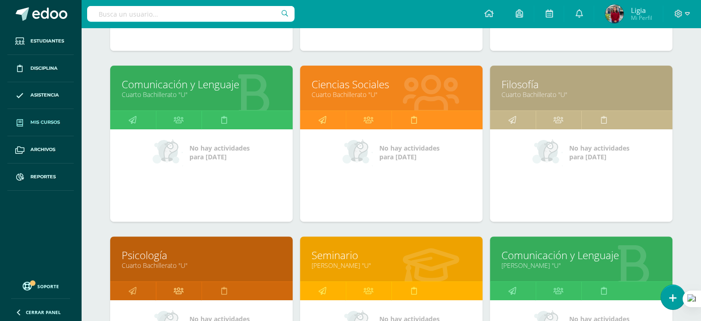
scroll to position [415, 0]
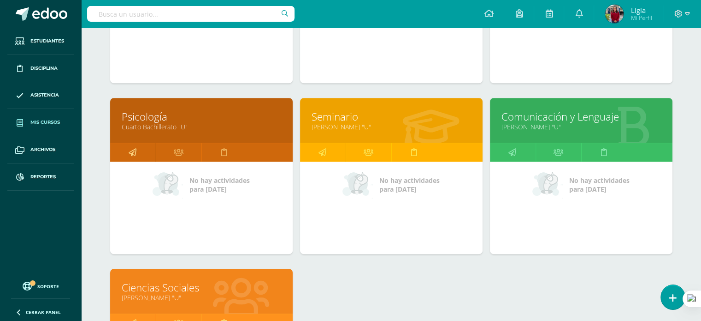
click at [131, 152] on icon at bounding box center [133, 152] width 8 height 18
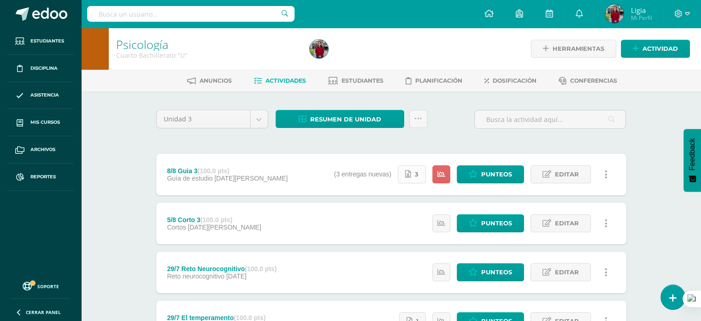
click at [407, 175] on icon at bounding box center [408, 174] width 6 height 8
click at [484, 169] on span "Punteos" at bounding box center [496, 174] width 31 height 17
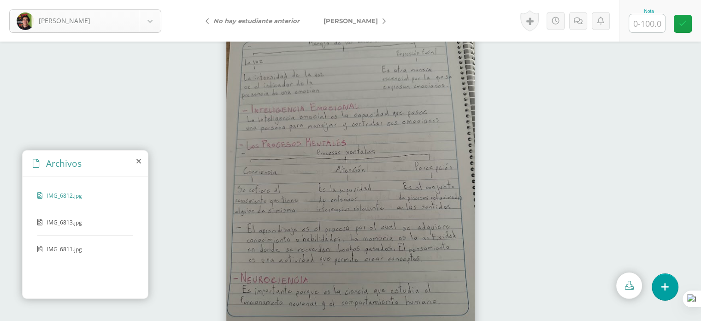
click at [146, 0] on body "Batz, Javier Batz, Javier Elías, Yeicob Guerra, Zoe Labbé, Juan López, Maité Me…" at bounding box center [350, 0] width 701 height 0
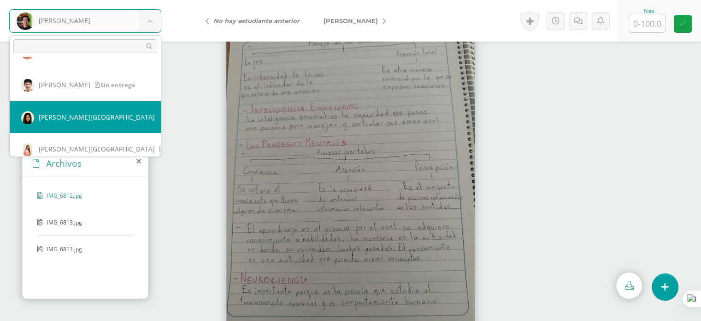
scroll to position [164, 0]
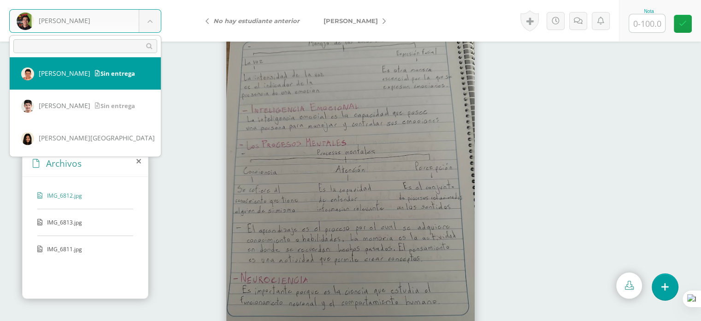
click at [193, 0] on body "Batz, Javier Batz, Javier Elías, Yeicob Guerra, Zoe Labbé, Juan López, Maité Me…" at bounding box center [350, 0] width 701 height 0
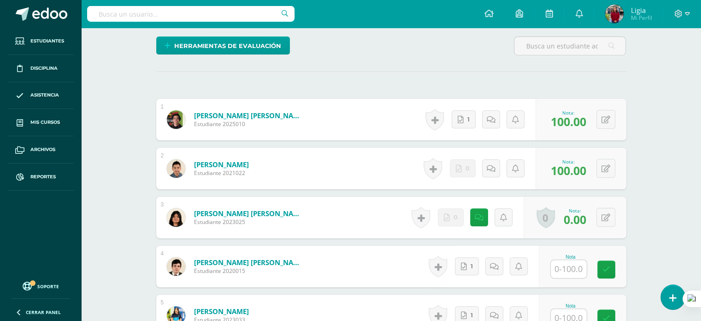
scroll to position [369, 0]
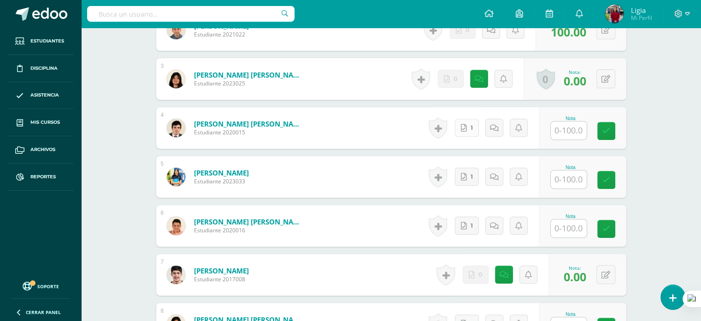
click at [469, 129] on link "1" at bounding box center [467, 128] width 24 height 18
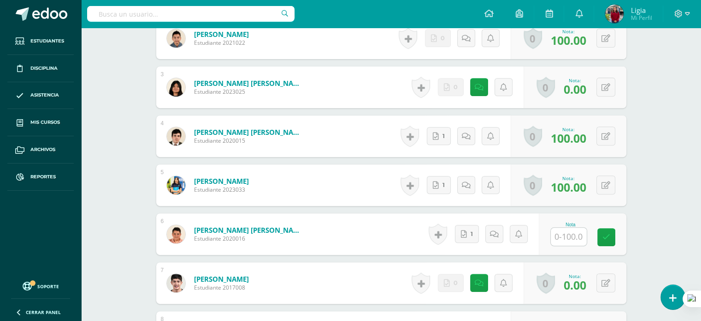
scroll to position [415, 0]
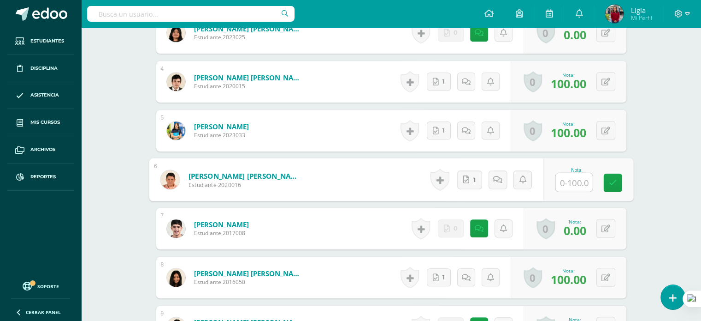
click at [561, 178] on input "text" at bounding box center [574, 182] width 37 height 18
type input "100"
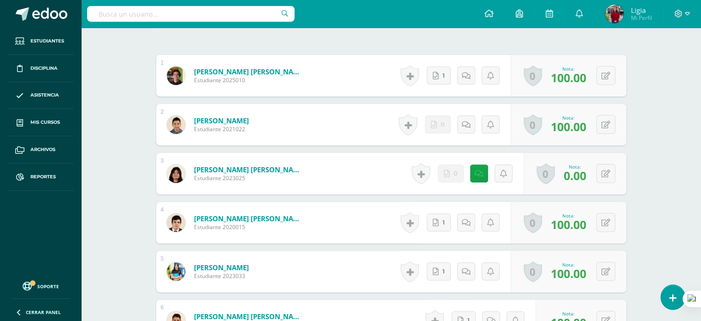
scroll to position [180, 0]
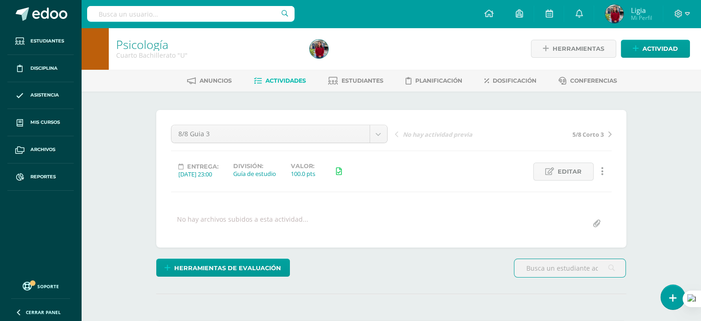
scroll to position [231, 0]
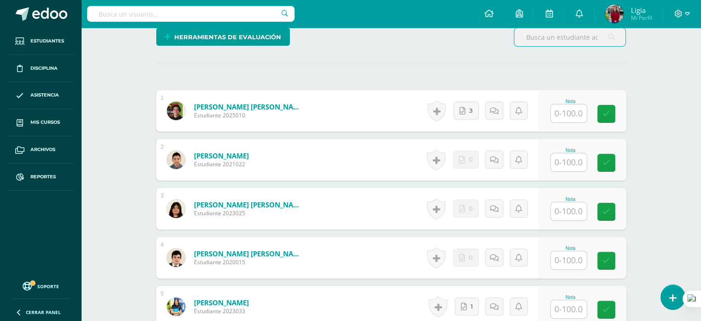
click at [574, 164] on input "text" at bounding box center [569, 162] width 36 height 18
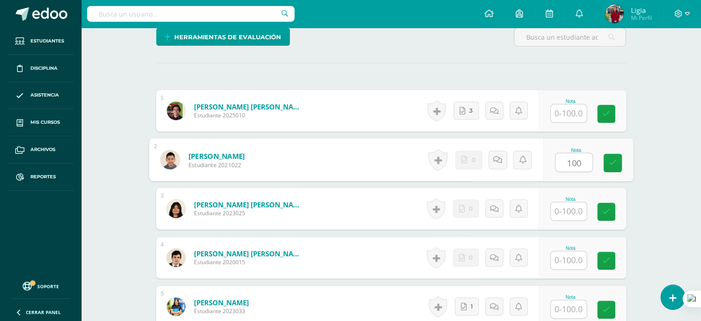
type input "100"
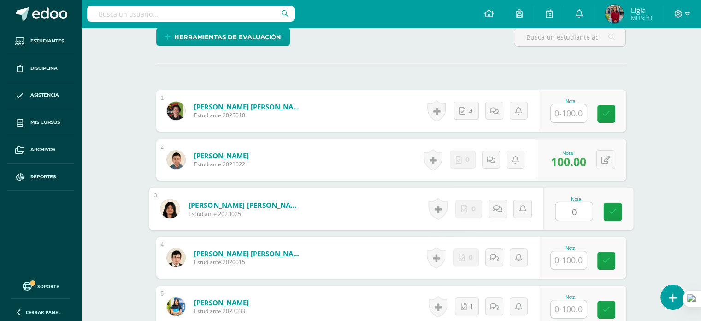
type input "0"
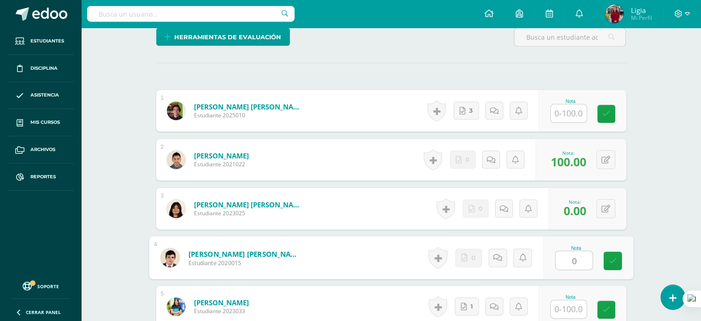
type input "0"
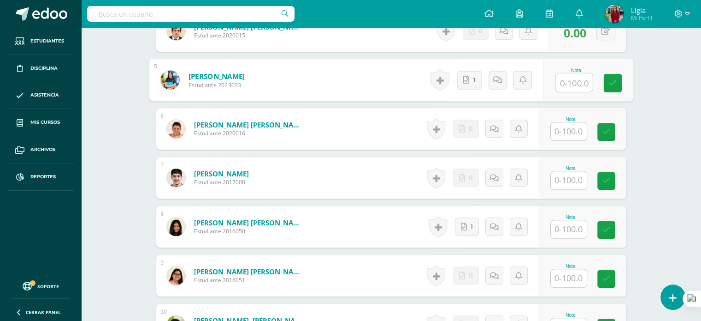
scroll to position [461, 0]
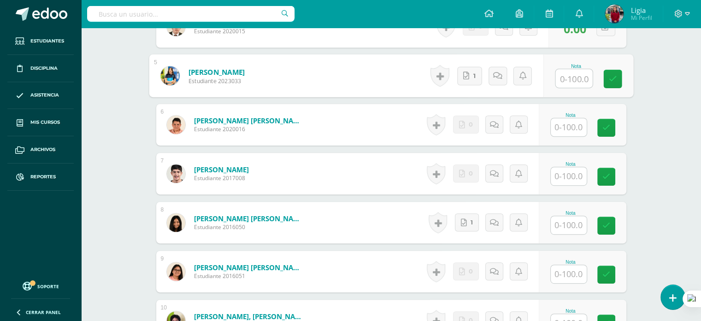
click at [576, 125] on input "text" at bounding box center [569, 127] width 36 height 18
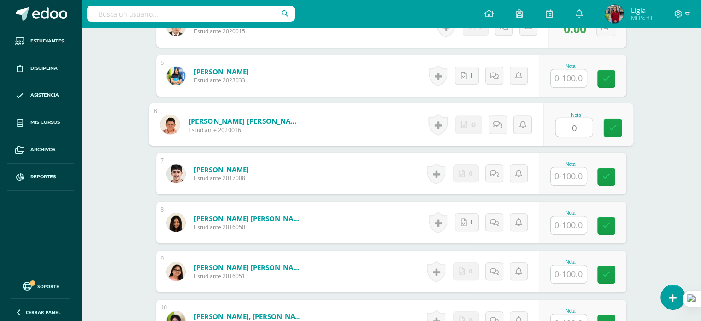
type input "0"
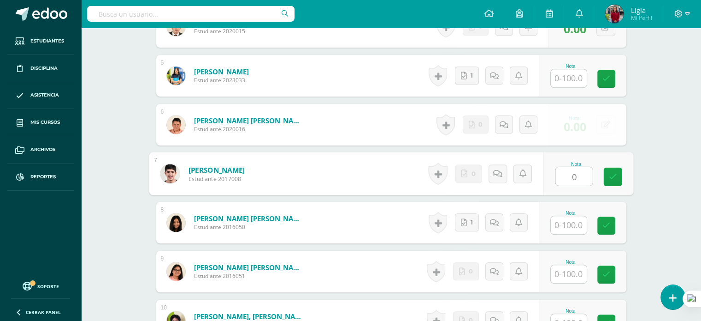
type input "0"
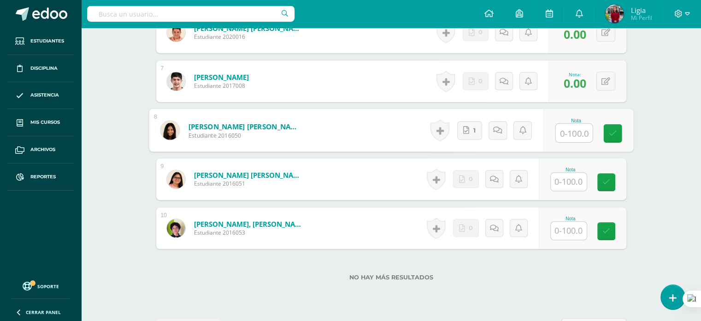
scroll to position [587, 0]
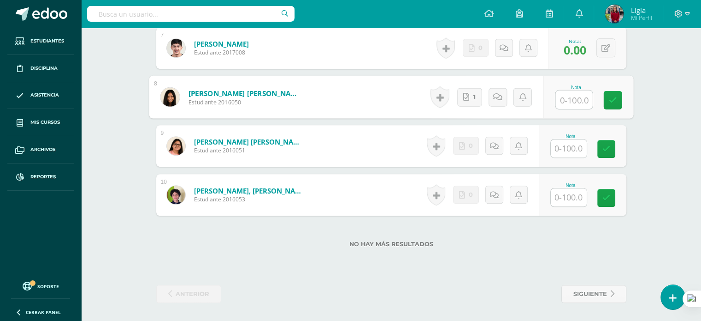
click at [572, 147] on input "text" at bounding box center [569, 148] width 36 height 18
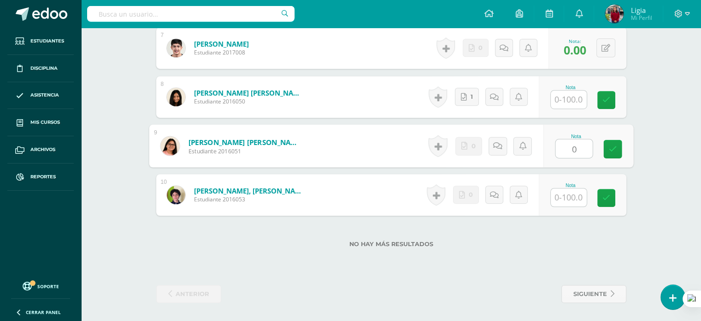
type input "0"
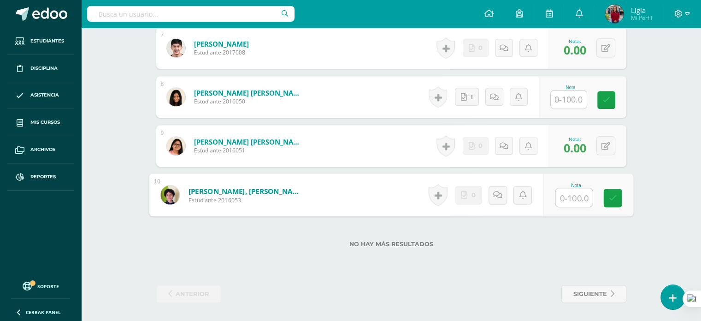
type input "0"
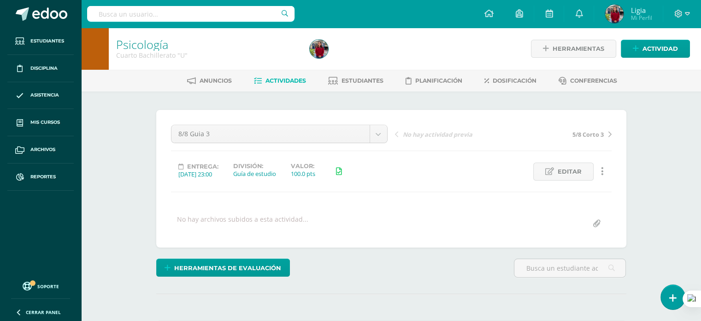
scroll to position [184, 0]
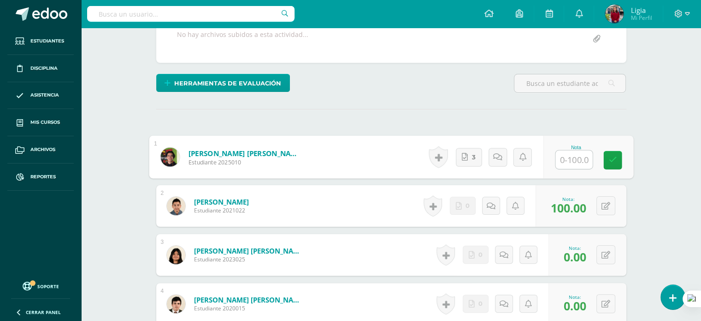
click at [570, 156] on input "text" at bounding box center [574, 159] width 37 height 18
type input "100"
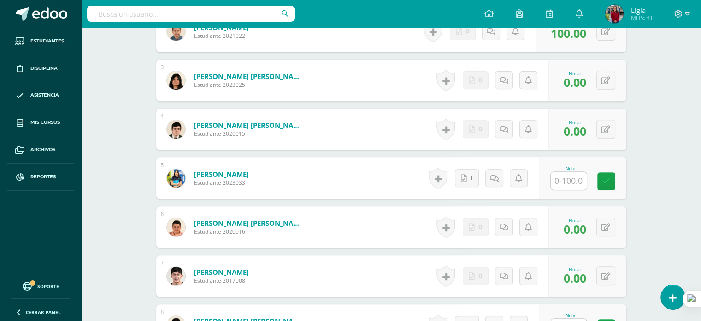
scroll to position [369, 0]
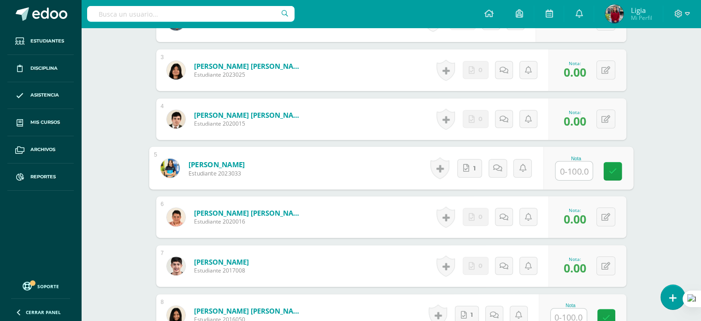
click at [568, 173] on input "text" at bounding box center [574, 170] width 37 height 18
type input "100"
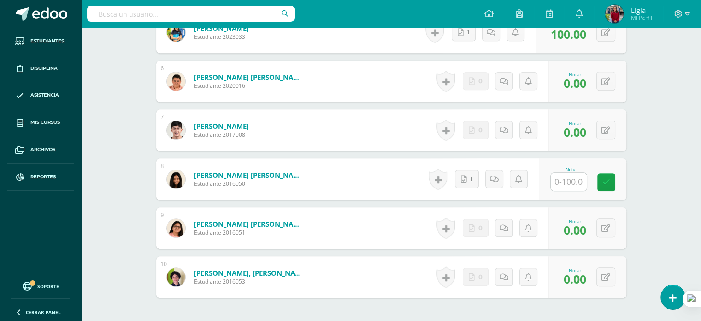
scroll to position [507, 0]
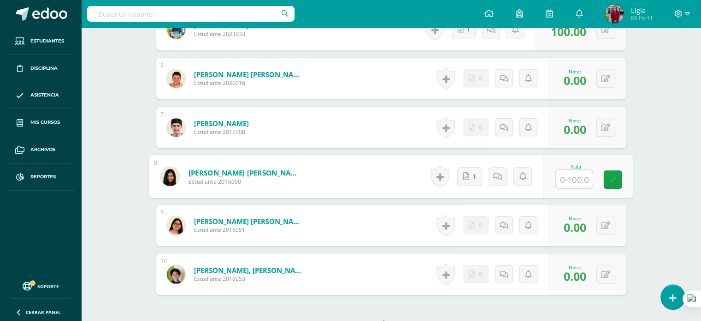
click at [561, 178] on input "text" at bounding box center [574, 179] width 37 height 18
type input "100"
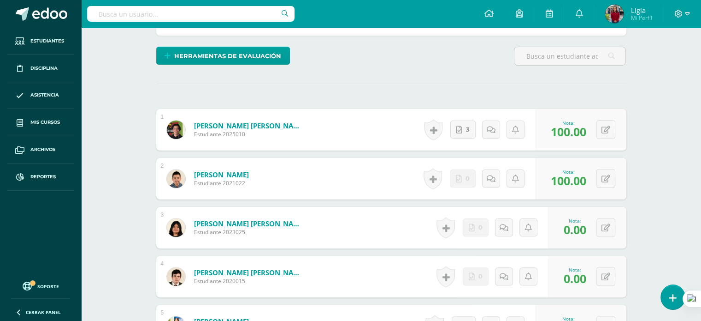
scroll to position [231, 0]
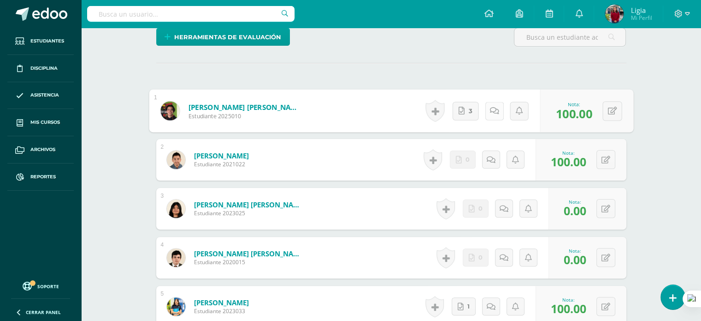
click at [493, 114] on link at bounding box center [494, 110] width 18 height 18
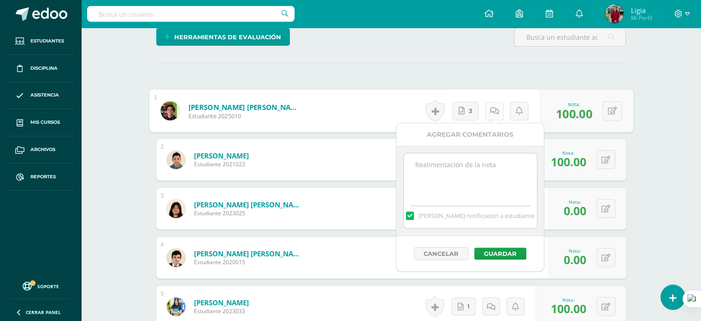
click at [493, 114] on icon at bounding box center [494, 111] width 9 height 8
click at [453, 169] on textarea at bounding box center [470, 176] width 133 height 46
paste textarea "no entregó"
type textarea "no entregó"
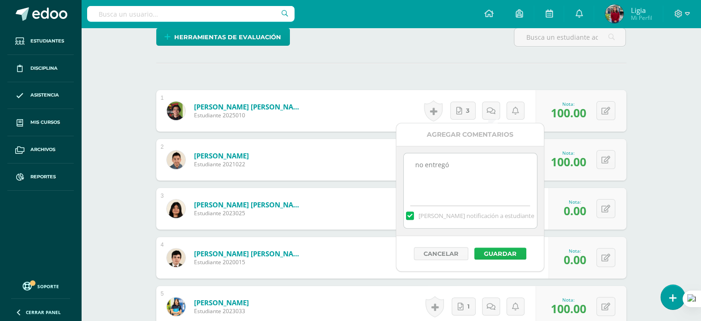
click at [500, 256] on button "Guardar" at bounding box center [501, 253] width 52 height 12
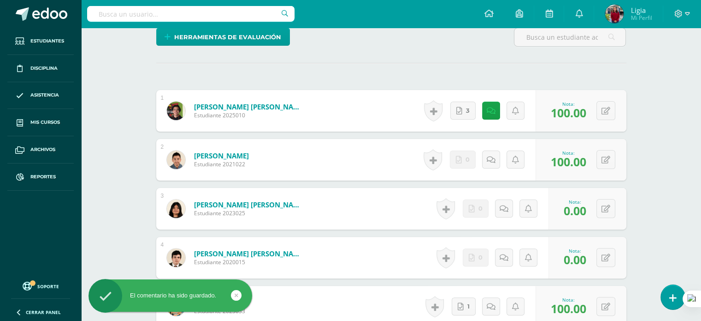
click at [489, 98] on div "Historial de actividad No hay historial para esta actividad 3" at bounding box center [478, 111] width 115 height 42
click at [492, 112] on icon at bounding box center [491, 111] width 9 height 8
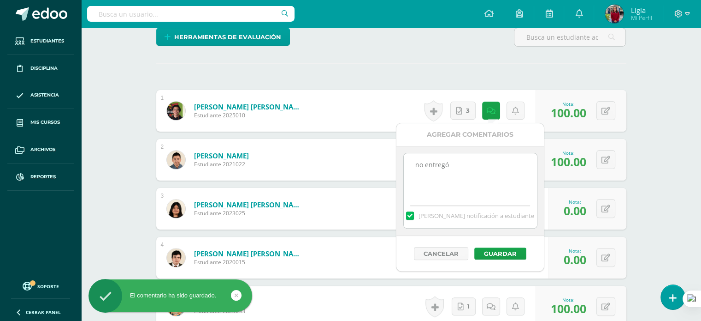
drag, startPoint x: 470, startPoint y: 162, endPoint x: 387, endPoint y: 160, distance: 83.0
click at [387, 160] on body "El comentario ha sido guardado. Estudiantes Disciplina Asistencia Mis cursos Ar…" at bounding box center [350, 223] width 701 height 908
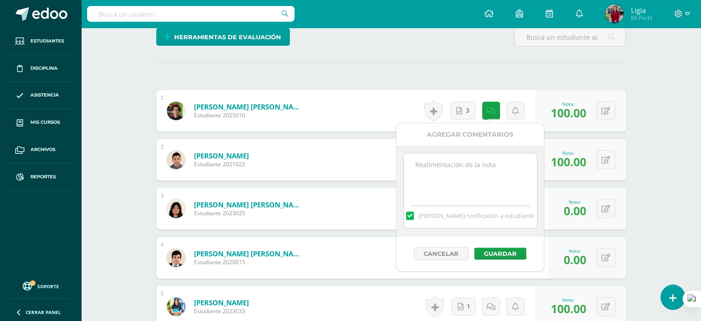
click at [374, 55] on div "¿Estás seguro que quieres eliminar esta actividad? Esto borrará la actividad y …" at bounding box center [392, 268] width 478 height 779
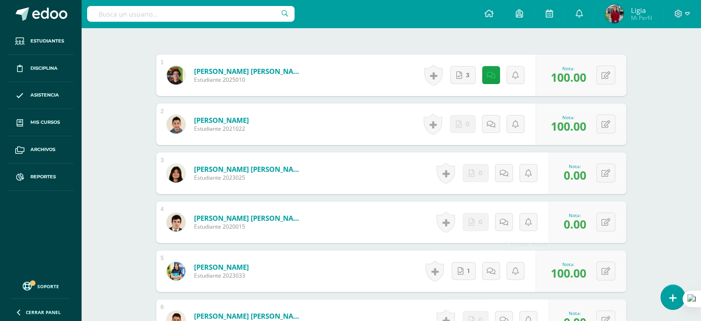
scroll to position [277, 0]
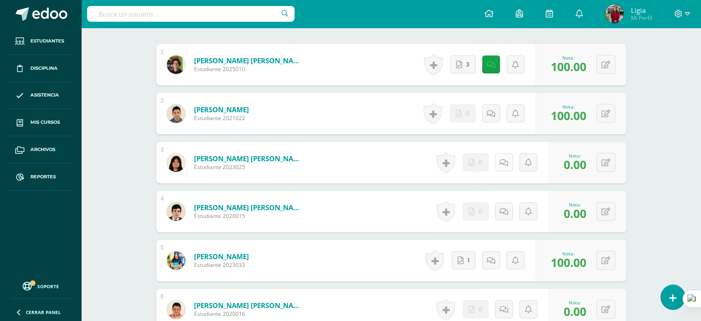
click at [505, 166] on link at bounding box center [504, 162] width 18 height 18
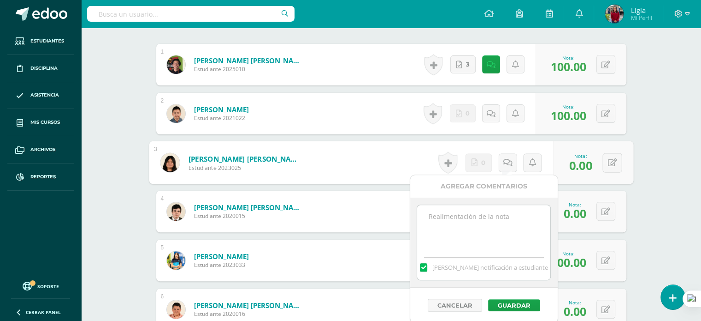
click at [485, 217] on textarea at bounding box center [483, 228] width 133 height 46
paste textarea "no entregó"
type textarea "no entregó"
click at [509, 305] on button "Guardar" at bounding box center [514, 305] width 52 height 12
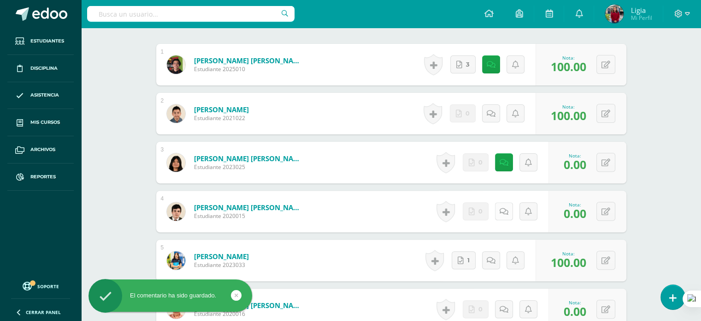
click at [507, 208] on icon at bounding box center [504, 212] width 9 height 8
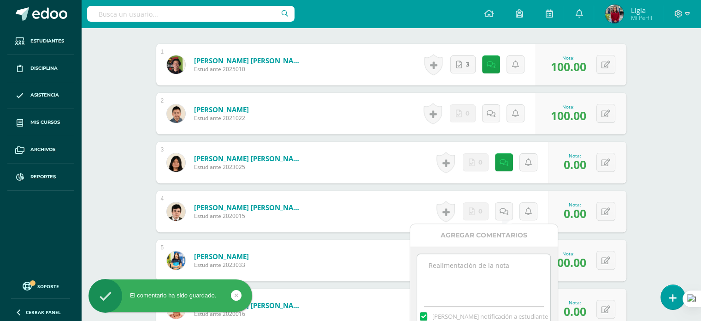
click at [488, 265] on textarea at bounding box center [483, 277] width 133 height 46
paste textarea "no entregó"
click at [487, 266] on textarea "no entregó" at bounding box center [483, 277] width 133 height 46
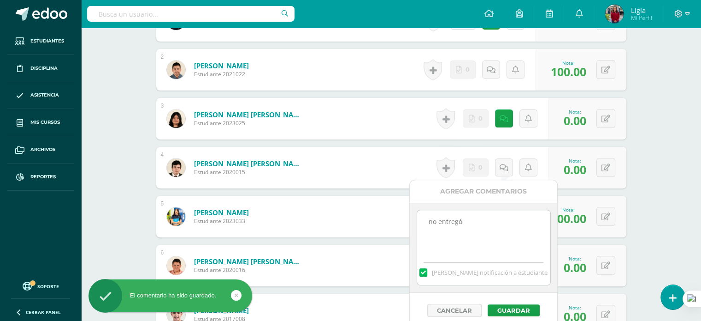
scroll to position [369, 0]
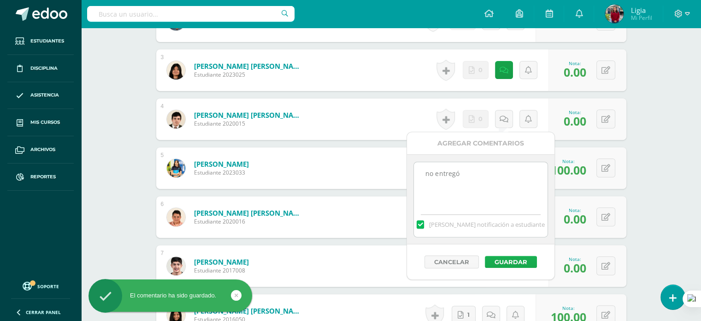
type textarea "no entregó"
click at [499, 261] on button "Guardar" at bounding box center [511, 261] width 52 height 12
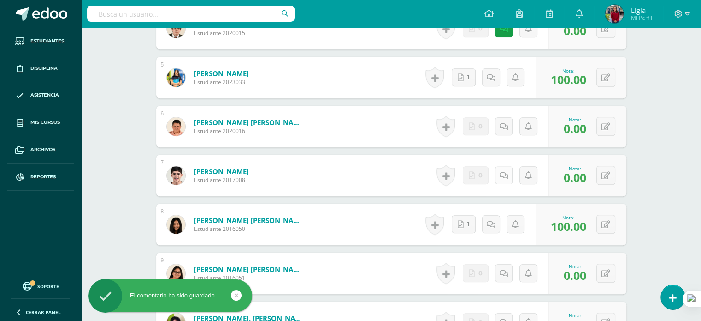
scroll to position [461, 0]
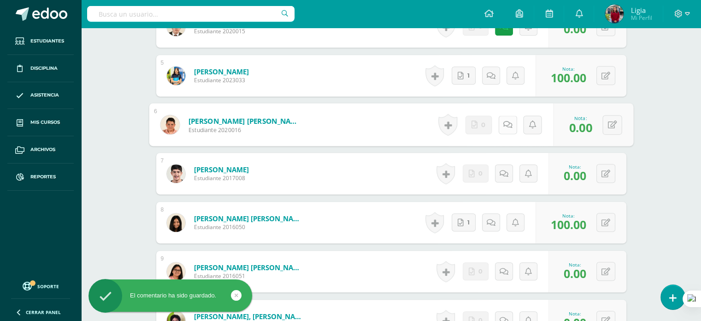
click at [510, 122] on link at bounding box center [508, 124] width 18 height 18
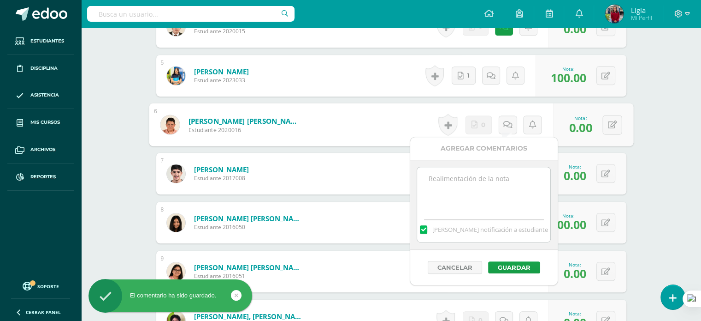
click at [508, 180] on textarea at bounding box center [483, 190] width 133 height 46
paste textarea "no entregó"
type textarea "no entregó"
click at [516, 261] on button "Guardar" at bounding box center [514, 267] width 52 height 12
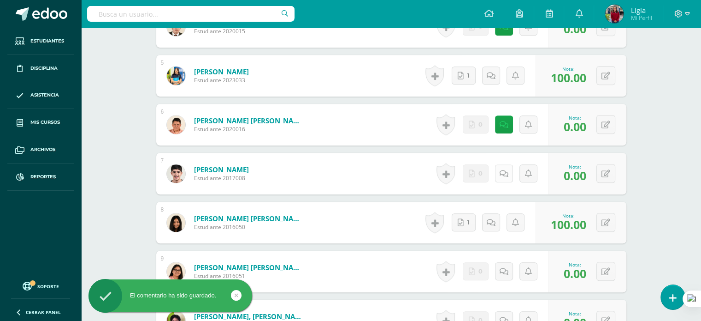
click at [503, 176] on icon at bounding box center [504, 174] width 9 height 8
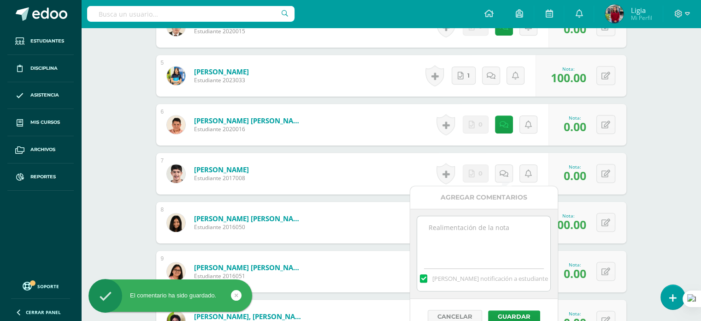
click at [505, 238] on textarea at bounding box center [483, 239] width 133 height 46
paste textarea "no entregó"
click at [505, 238] on textarea "no entregó" at bounding box center [483, 239] width 133 height 46
type textarea "no entregó"
click at [499, 315] on button "Guardar" at bounding box center [514, 316] width 52 height 12
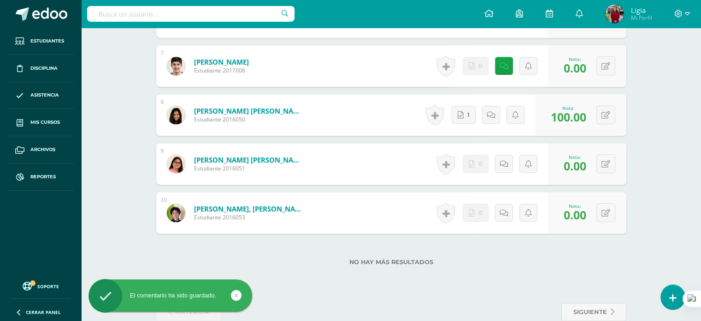
scroll to position [587, 0]
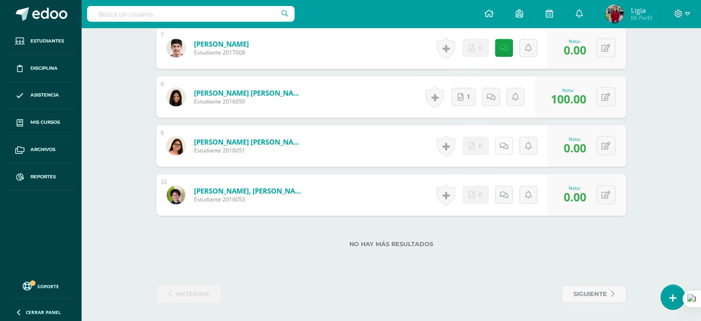
click at [504, 151] on link at bounding box center [504, 146] width 18 height 18
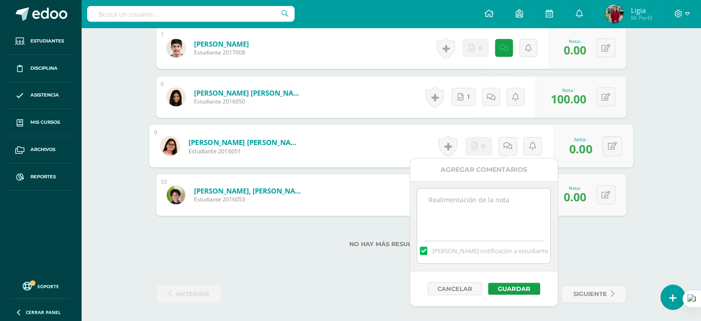
click at [505, 208] on textarea at bounding box center [483, 211] width 133 height 46
paste textarea "no entregó"
type textarea "no entregó"
click at [505, 291] on button "Guardar" at bounding box center [514, 288] width 52 height 12
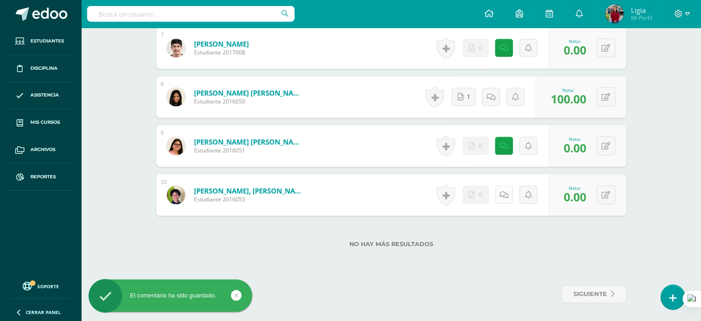
click at [501, 193] on link at bounding box center [504, 194] width 18 height 18
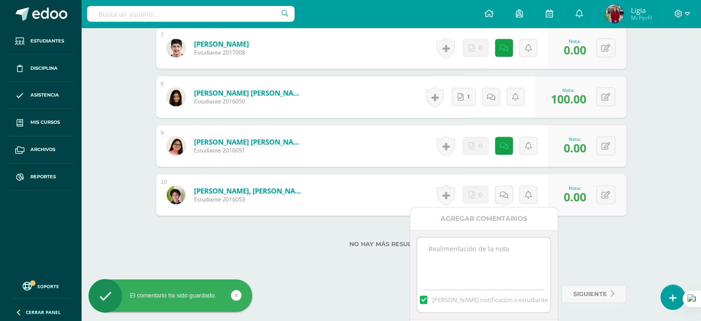
click at [508, 268] on textarea at bounding box center [483, 260] width 133 height 46
paste textarea "no entregó"
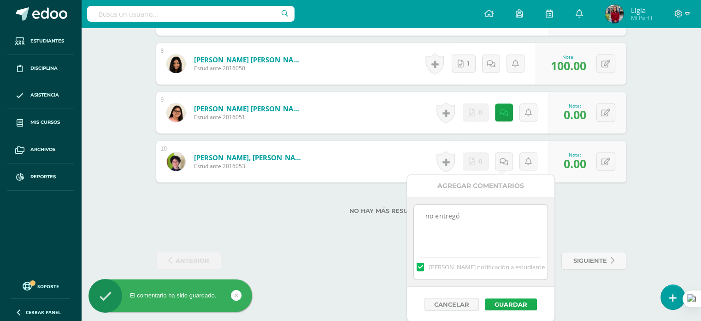
type textarea "no entregó"
click at [513, 301] on button "Guardar" at bounding box center [511, 304] width 52 height 12
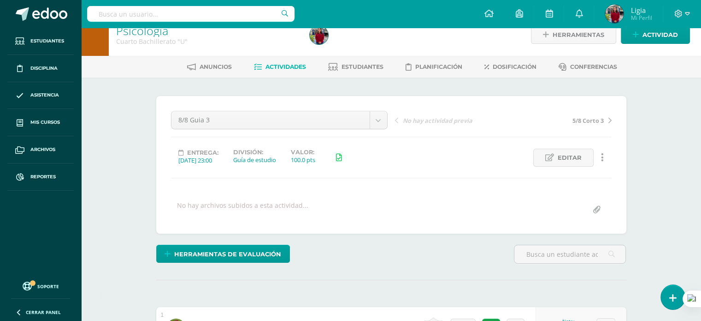
scroll to position [0, 0]
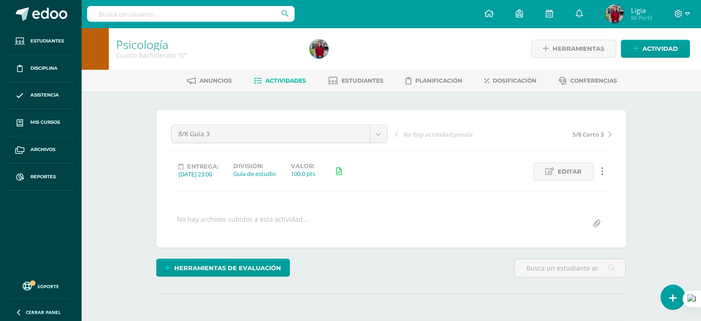
click at [281, 81] on span "Actividades" at bounding box center [286, 80] width 41 height 7
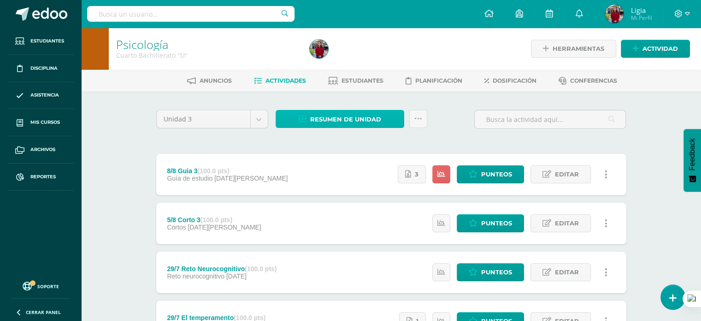
click at [348, 121] on span "Resumen de unidad" at bounding box center [345, 119] width 71 height 17
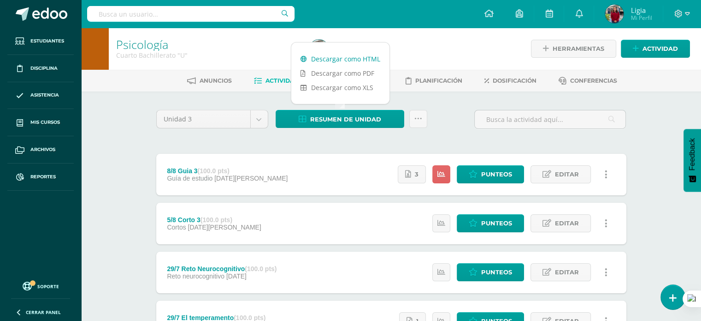
click at [347, 61] on link "Descargar como HTML" at bounding box center [340, 59] width 98 height 14
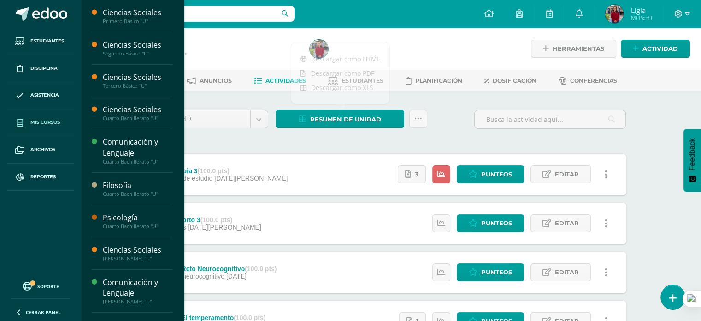
click at [48, 119] on span "Mis cursos" at bounding box center [45, 122] width 30 height 7
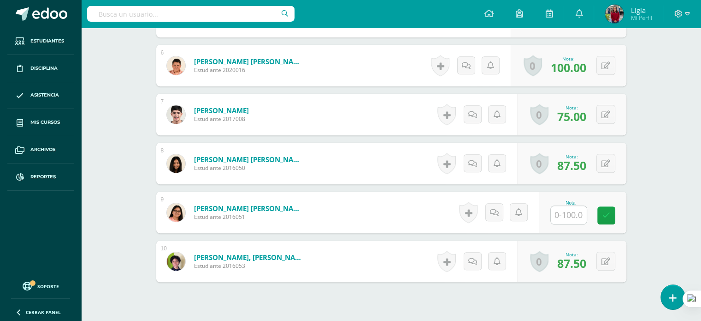
scroll to position [529, 0]
click at [562, 220] on input "text" at bounding box center [574, 214] width 37 height 18
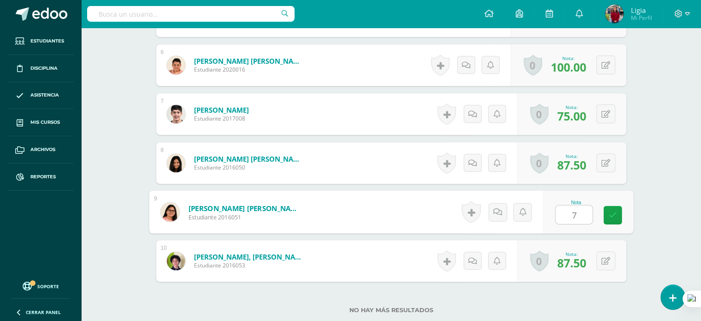
type input "75"
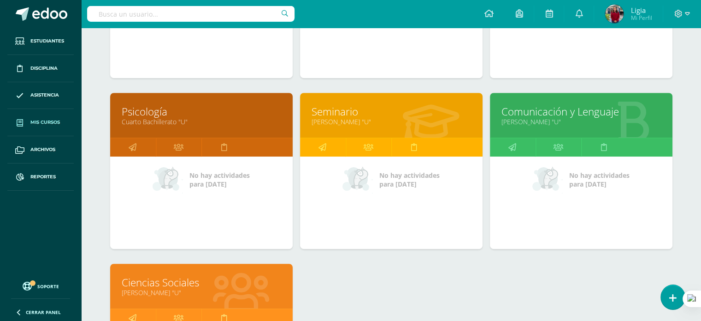
scroll to position [507, 0]
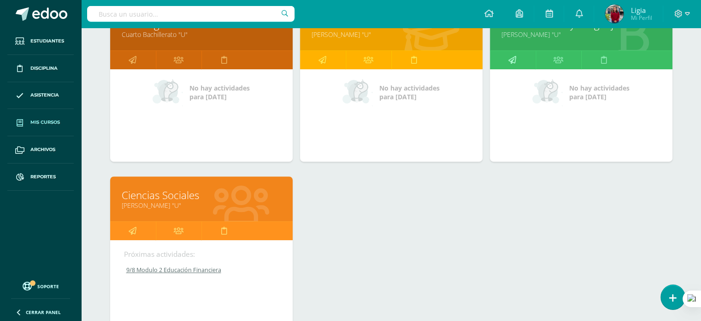
click at [516, 59] on icon at bounding box center [513, 60] width 8 height 18
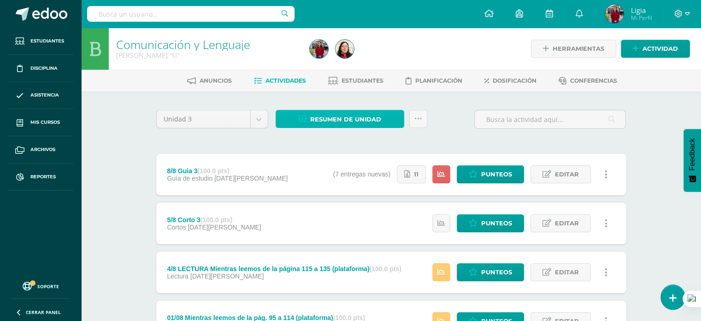
click at [331, 121] on span "Resumen de unidad" at bounding box center [345, 119] width 71 height 17
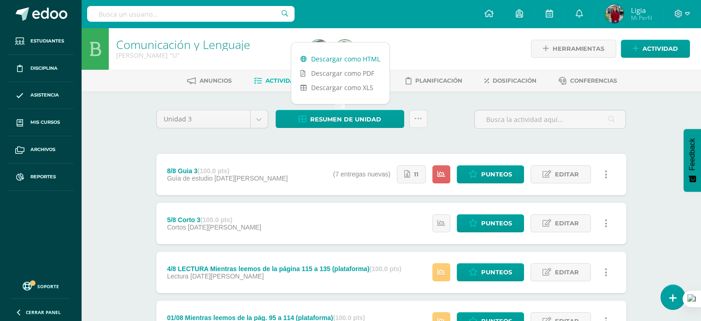
click at [328, 60] on link "Descargar como HTML" at bounding box center [340, 59] width 98 height 14
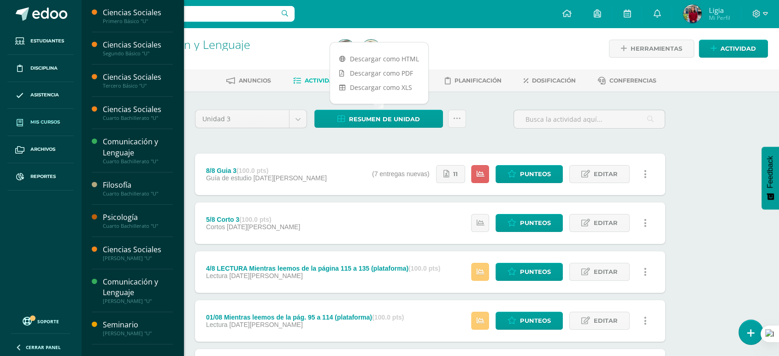
click at [42, 123] on span "Mis cursos" at bounding box center [45, 122] width 30 height 7
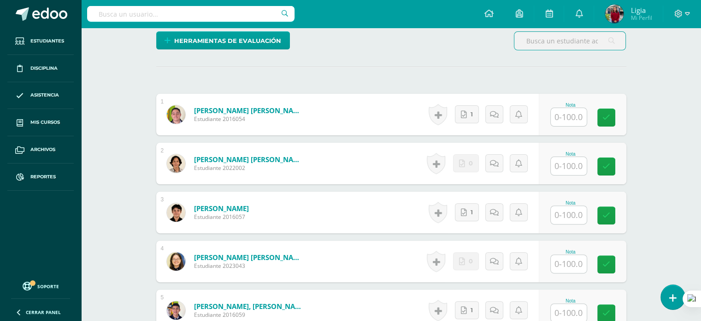
scroll to position [252, 0]
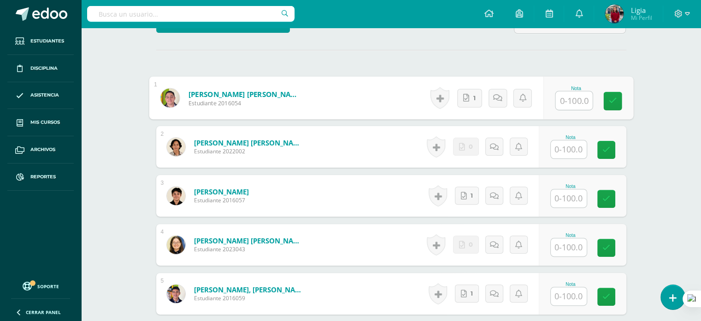
click at [571, 94] on input "text" at bounding box center [574, 100] width 37 height 18
type input "100"
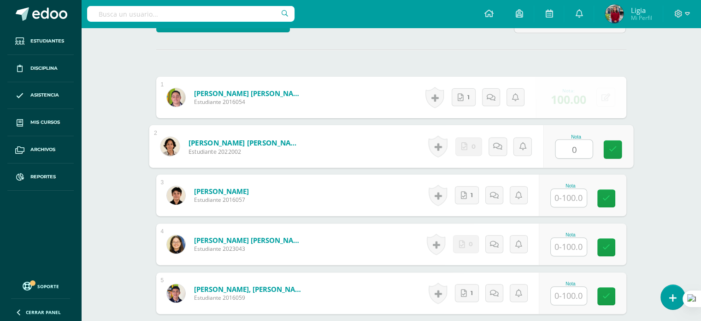
type input "0"
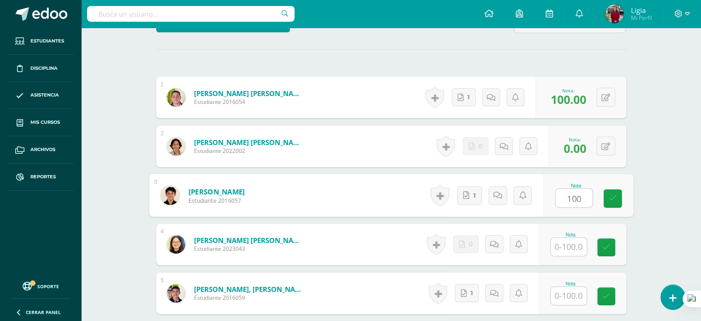
type input "100"
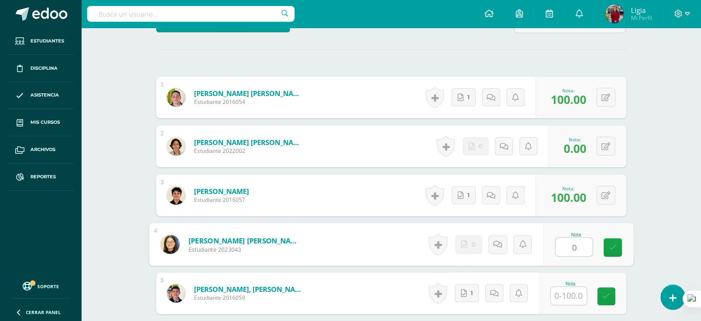
type input "0"
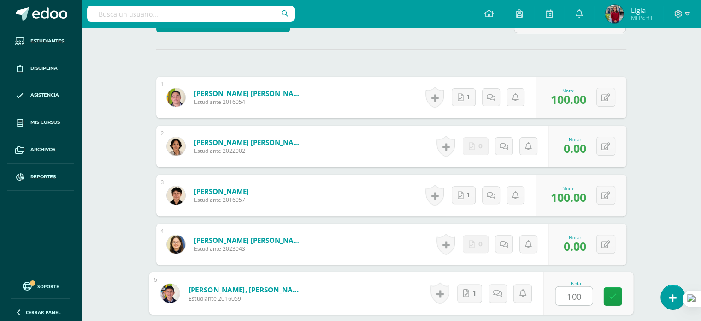
type input "100"
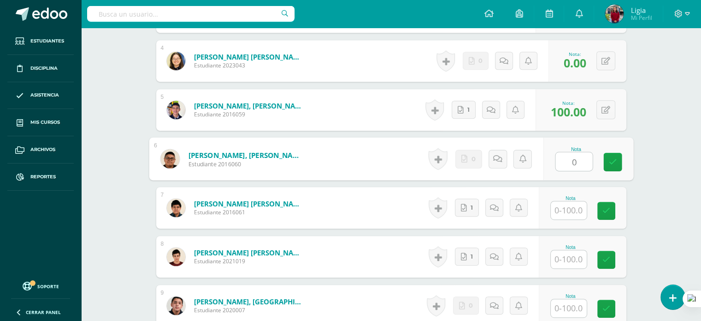
type input "0"
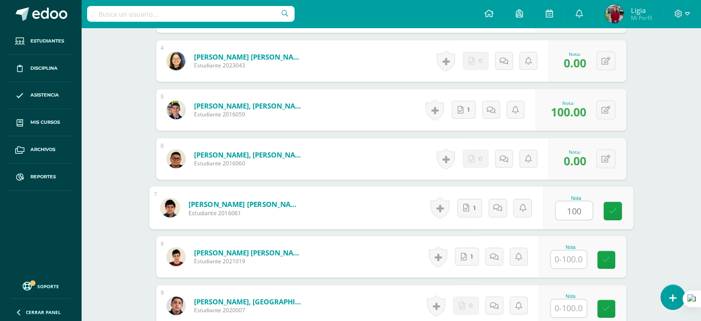
type input "100"
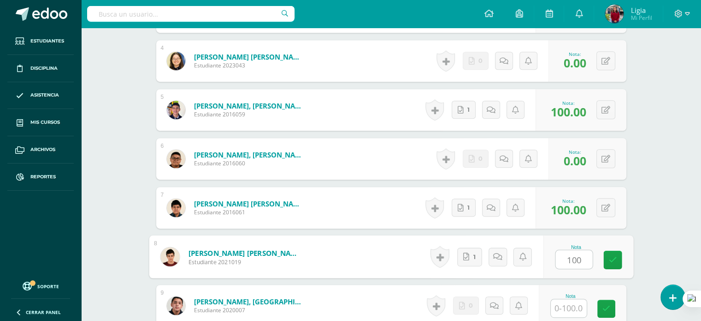
type input "100"
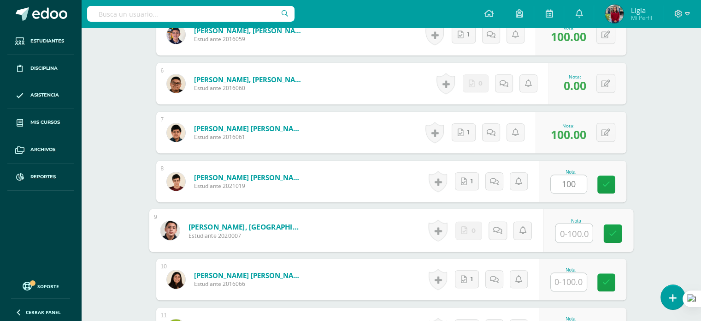
scroll to position [517, 0]
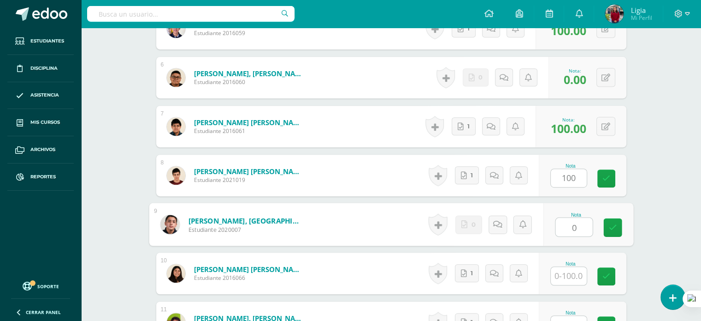
type input "0"
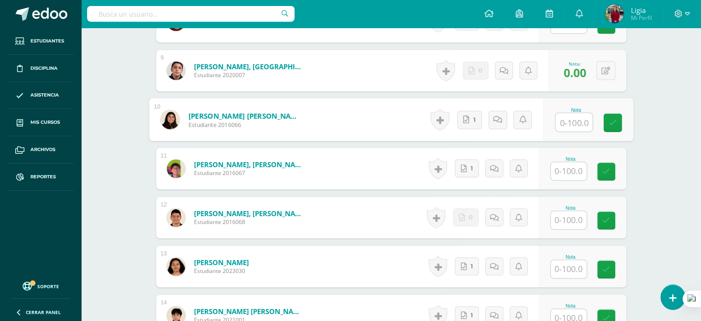
scroll to position [701, 0]
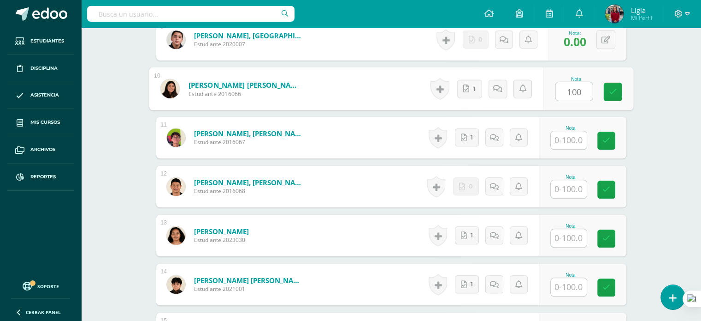
type input "100"
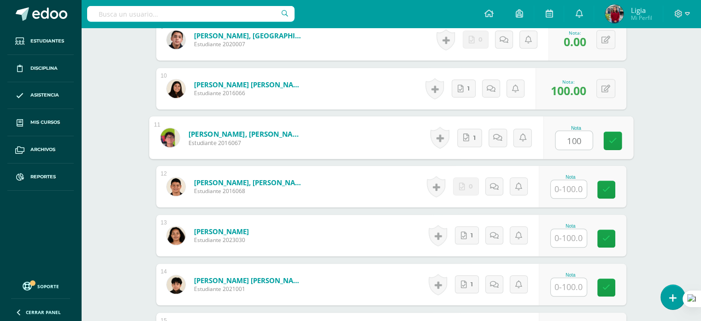
type input "100"
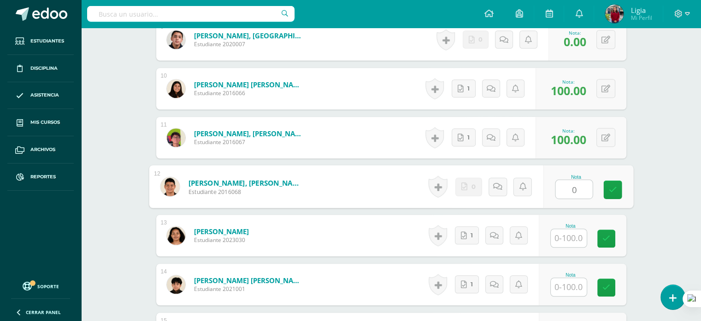
type input "0"
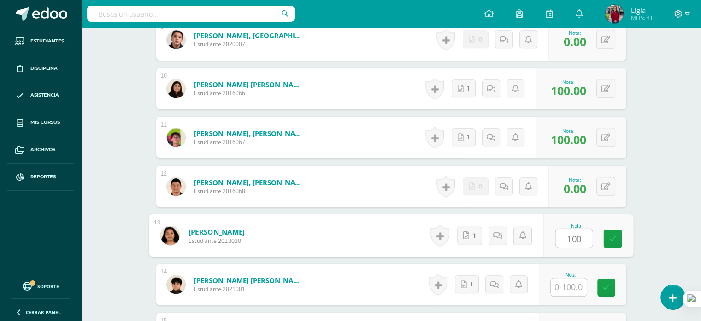
type input "100"
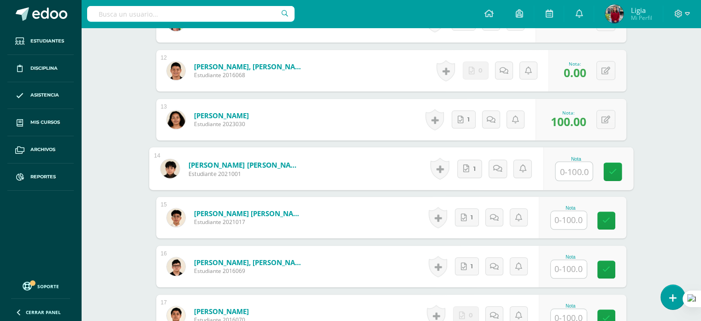
scroll to position [840, 0]
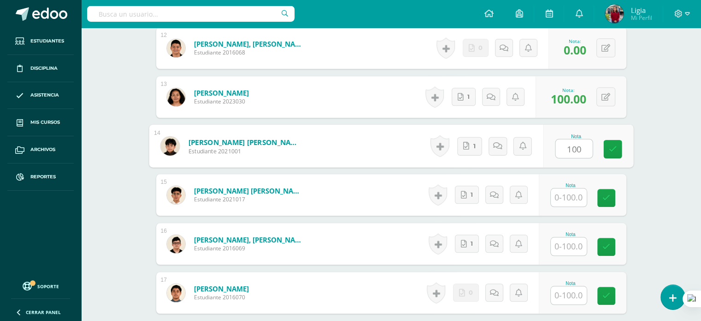
type input "100"
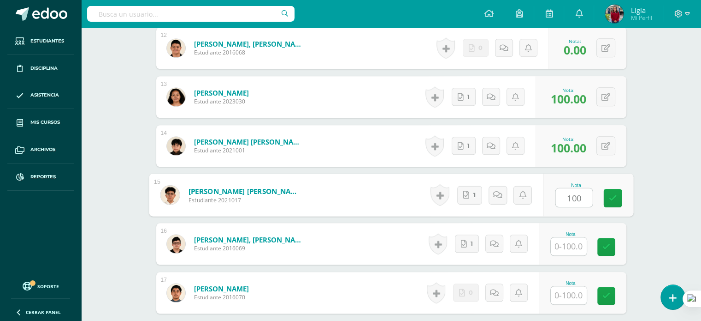
type input "100"
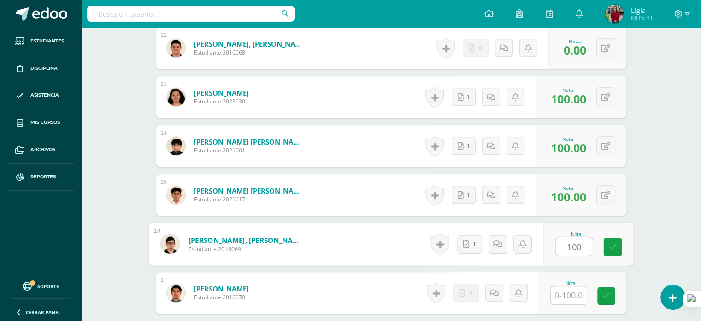
type input "100"
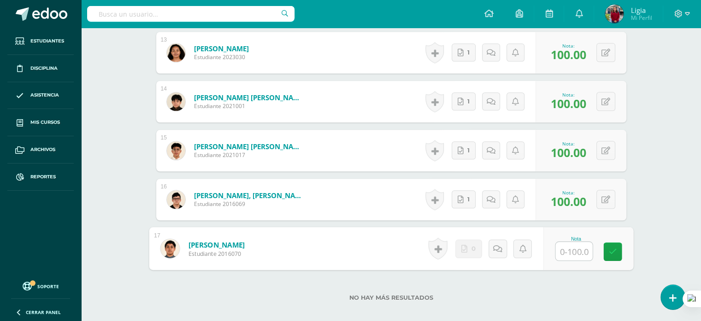
scroll to position [938, 0]
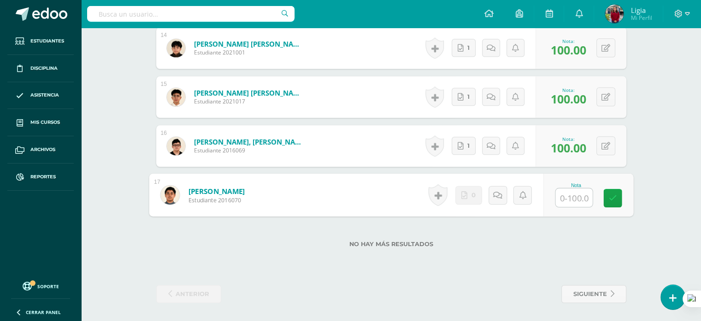
type input "0"
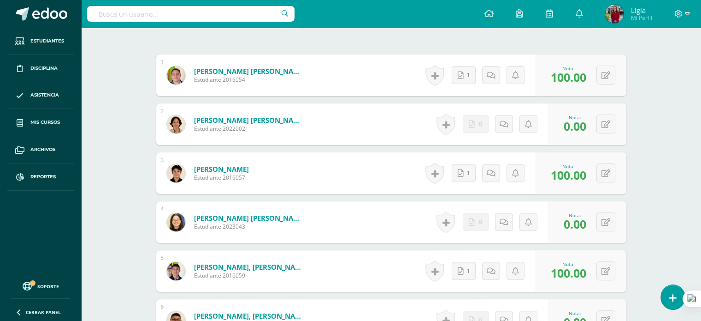
scroll to position [277, 0]
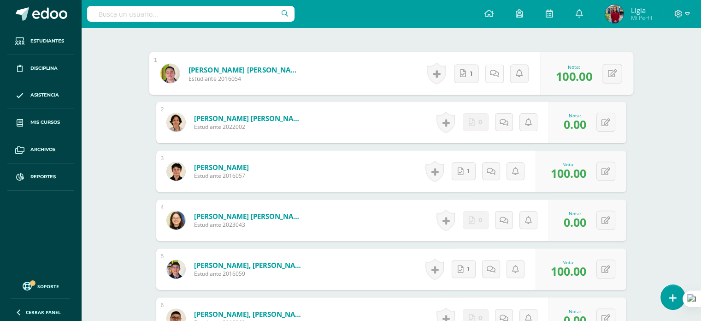
click at [487, 72] on link at bounding box center [494, 73] width 18 height 18
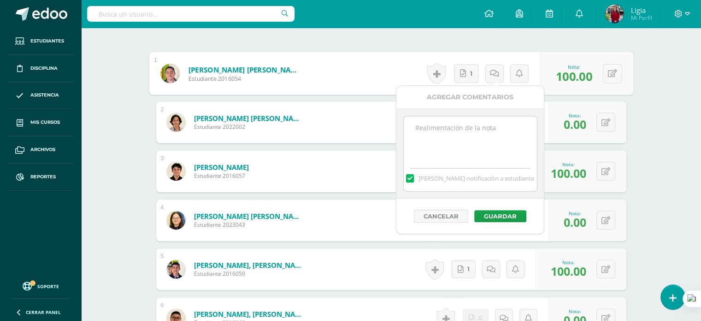
click at [481, 165] on div "Mandar notificación a estudiante" at bounding box center [470, 176] width 133 height 29
click at [478, 153] on textarea at bounding box center [470, 139] width 133 height 46
paste textarea "no entregó"
type textarea "no entregó"
click at [500, 216] on button "Guardar" at bounding box center [501, 216] width 52 height 12
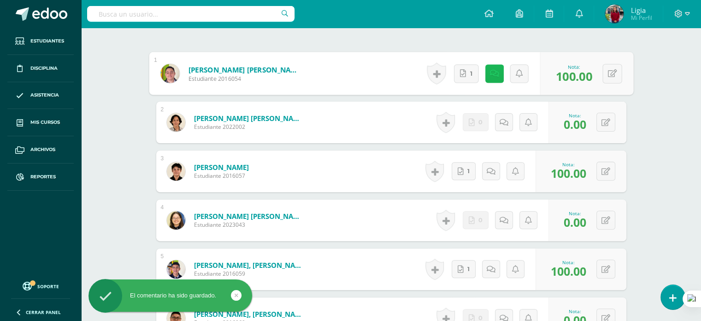
click at [492, 75] on icon at bounding box center [494, 73] width 9 height 8
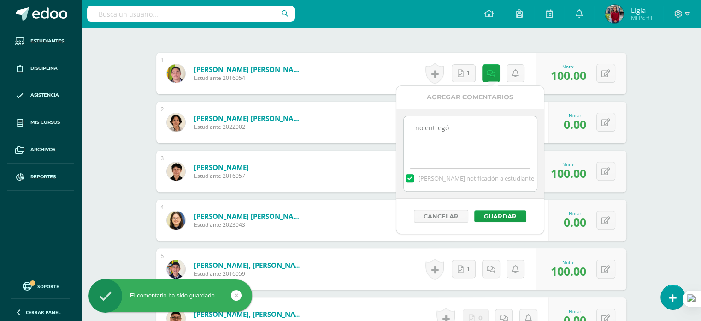
drag, startPoint x: 441, startPoint y: 128, endPoint x: 387, endPoint y: 124, distance: 54.1
click at [488, 210] on button "Guardar" at bounding box center [501, 216] width 52 height 12
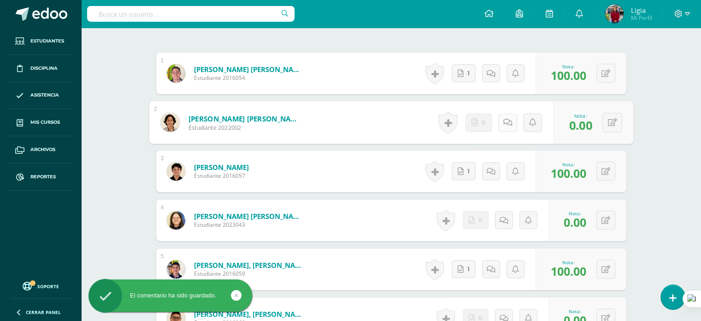
click at [509, 125] on link at bounding box center [508, 122] width 18 height 18
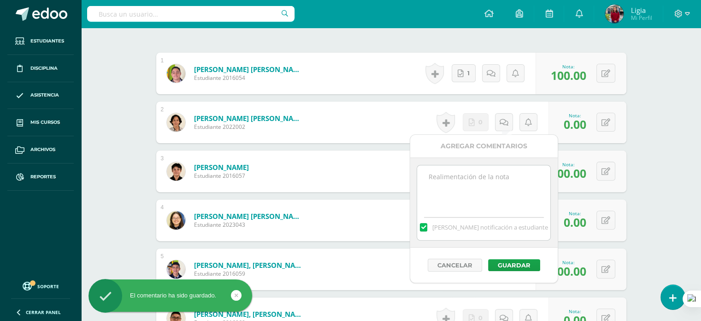
click at [492, 194] on textarea at bounding box center [483, 188] width 133 height 46
paste textarea "no entregó"
type textarea "no entregó"
click at [511, 261] on button "Guardar" at bounding box center [514, 265] width 52 height 12
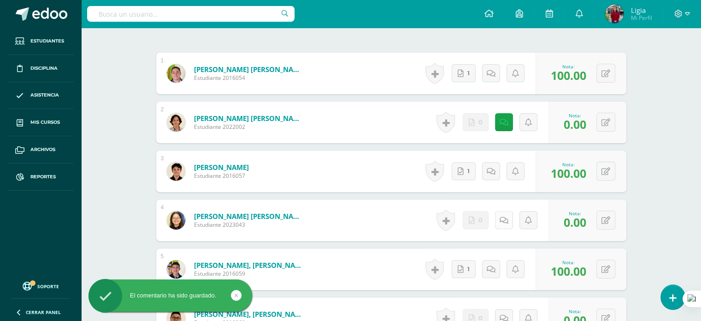
click at [501, 224] on link at bounding box center [504, 220] width 18 height 18
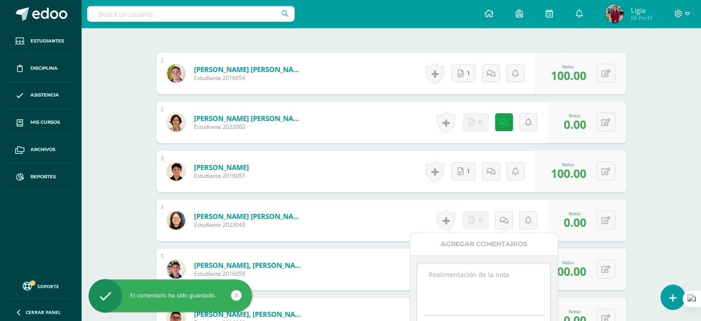
click at [494, 260] on div "[PERSON_NAME] notificación a estudiante" at bounding box center [484, 300] width 148 height 90
click at [492, 269] on textarea at bounding box center [483, 286] width 133 height 46
paste textarea "no entregó"
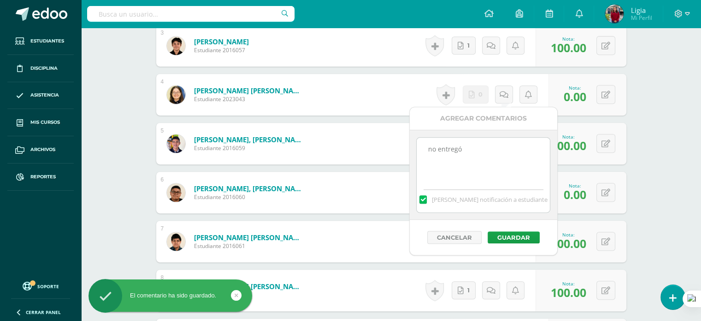
scroll to position [415, 0]
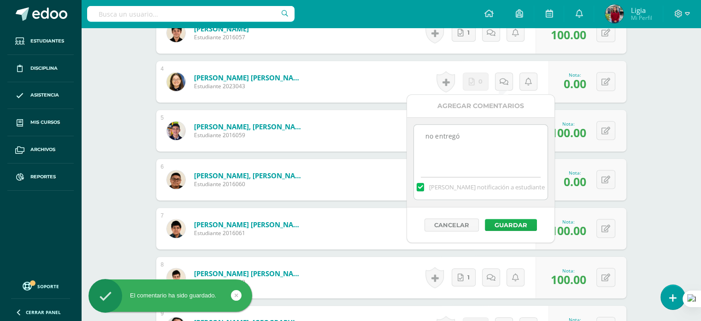
type textarea "no entregó"
click at [506, 223] on button "Guardar" at bounding box center [511, 225] width 52 height 12
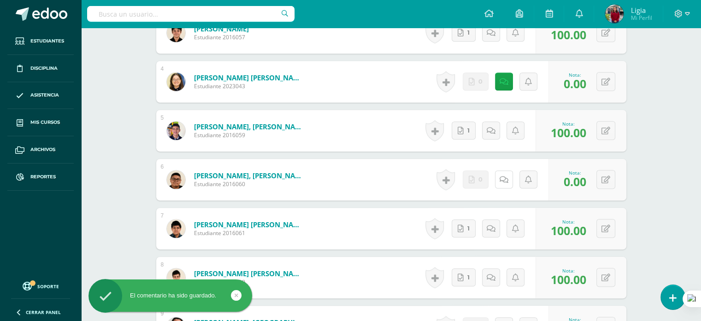
drag, startPoint x: 505, startPoint y: 182, endPoint x: 504, endPoint y: 190, distance: 7.4
click at [504, 182] on icon at bounding box center [504, 180] width 9 height 8
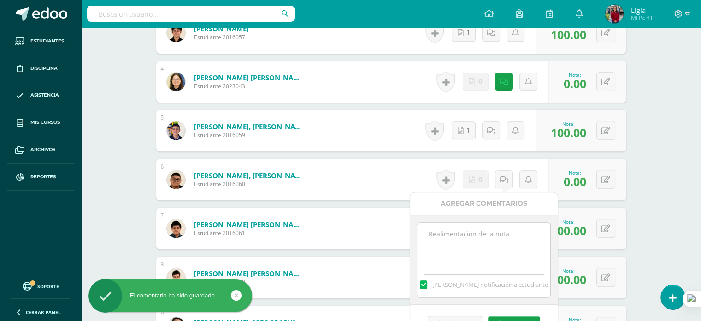
click at [497, 255] on textarea at bounding box center [483, 245] width 133 height 46
paste textarea "no entregó"
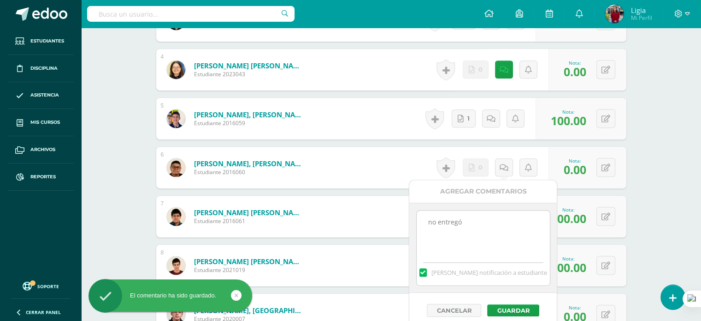
scroll to position [507, 0]
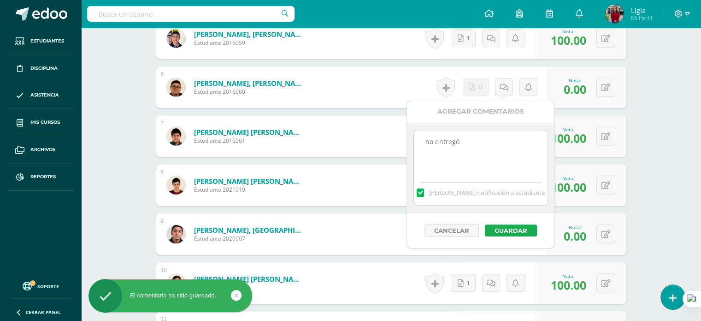
type textarea "no entregó"
click at [494, 233] on button "Guardar" at bounding box center [511, 230] width 52 height 12
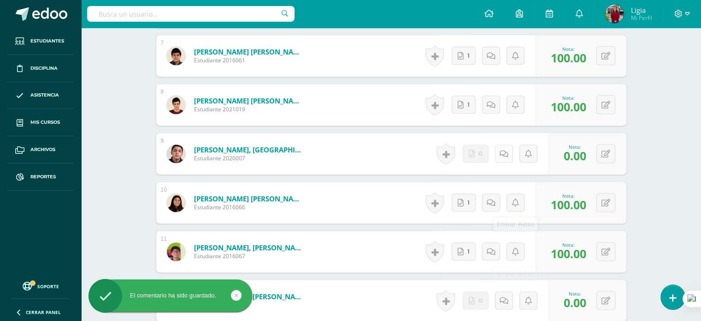
scroll to position [600, 0]
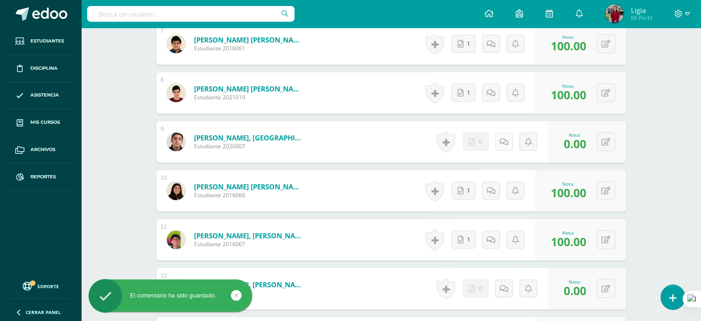
click at [505, 142] on icon at bounding box center [504, 142] width 9 height 8
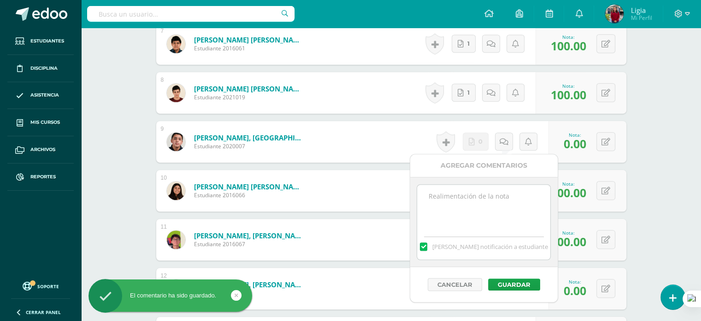
click at [493, 201] on textarea at bounding box center [483, 207] width 133 height 46
paste textarea "no entregó"
type textarea "no entregó"
click at [509, 285] on button "Guardar" at bounding box center [514, 284] width 52 height 12
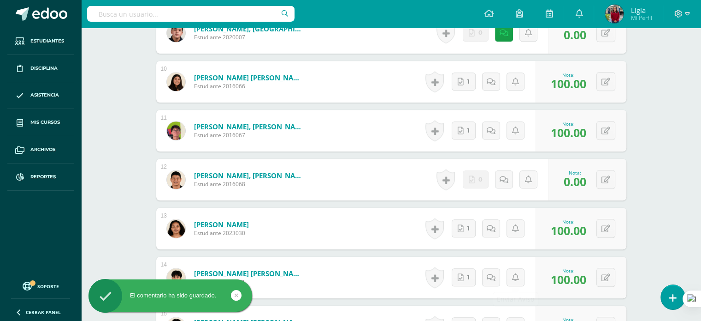
scroll to position [738, 0]
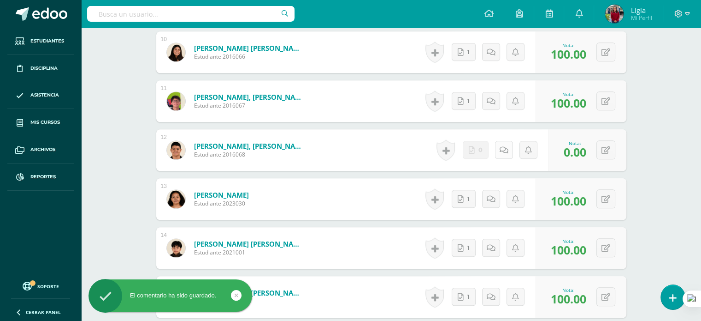
click at [497, 148] on div "Historial de actividad No hay historial para esta actividad 0 Agregar Comentari…" at bounding box center [491, 150] width 115 height 42
click at [495, 208] on div "Historial de actividad No hay historial para esta actividad 1 Agregar Comentari…" at bounding box center [478, 199] width 113 height 42
click at [504, 151] on icon at bounding box center [504, 150] width 9 height 8
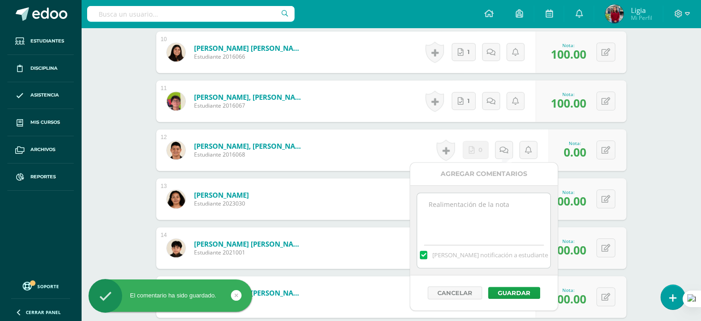
click at [496, 236] on textarea at bounding box center [483, 216] width 133 height 46
click at [495, 230] on textarea at bounding box center [483, 216] width 133 height 46
paste textarea "no entregó"
type textarea "no entregó"
click at [491, 293] on button "Guardar" at bounding box center [514, 292] width 52 height 12
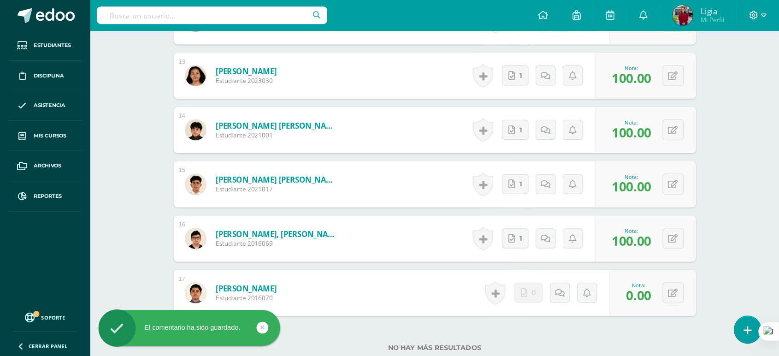
scroll to position [922, 0]
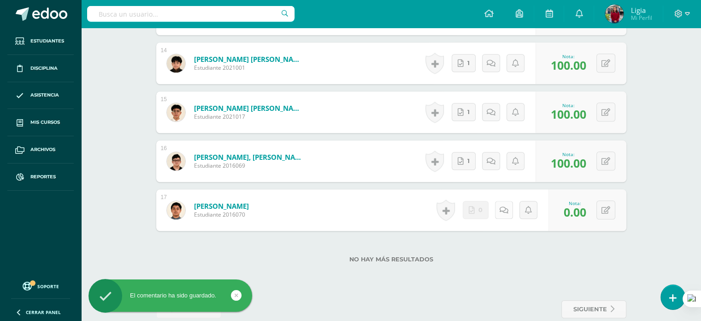
click at [499, 211] on link at bounding box center [504, 210] width 18 height 18
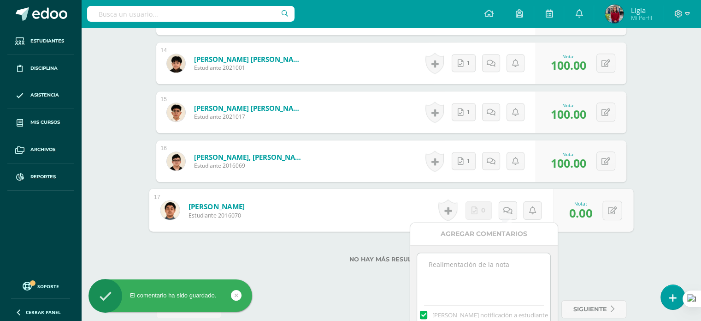
click at [507, 262] on textarea at bounding box center [483, 276] width 133 height 46
paste textarea "no entregó"
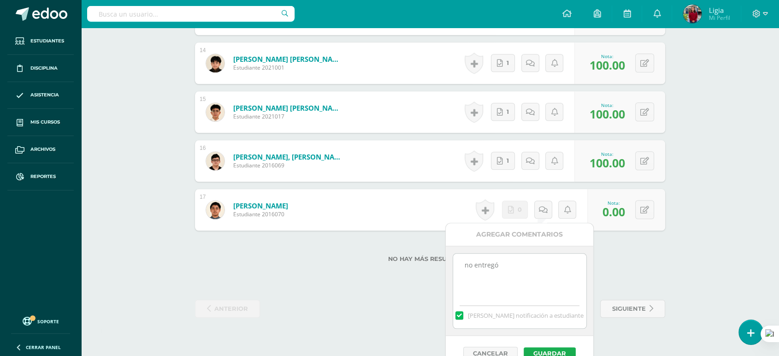
type textarea "no entregó"
click at [555, 320] on button "Guardar" at bounding box center [550, 353] width 52 height 12
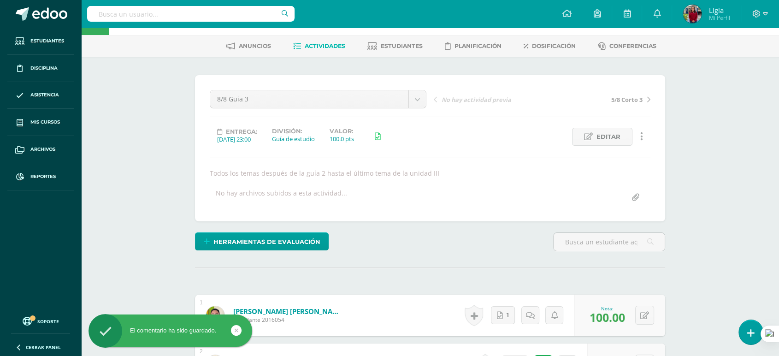
scroll to position [0, 0]
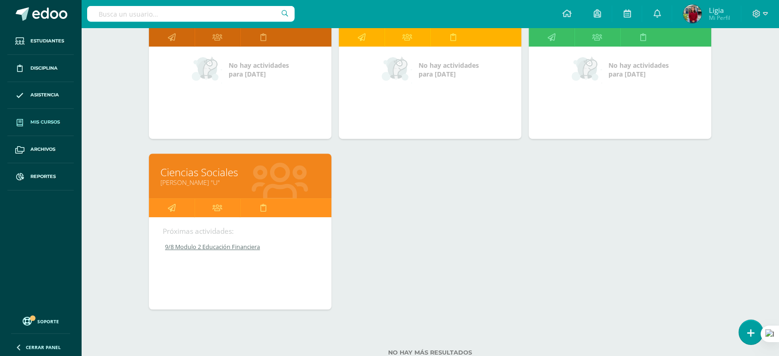
scroll to position [560, 0]
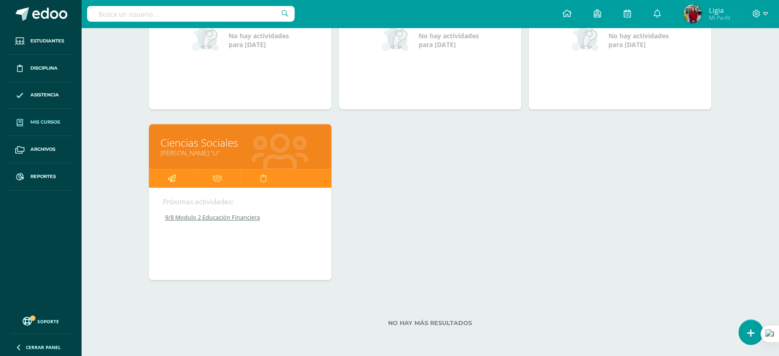
click at [170, 172] on icon at bounding box center [172, 178] width 8 height 18
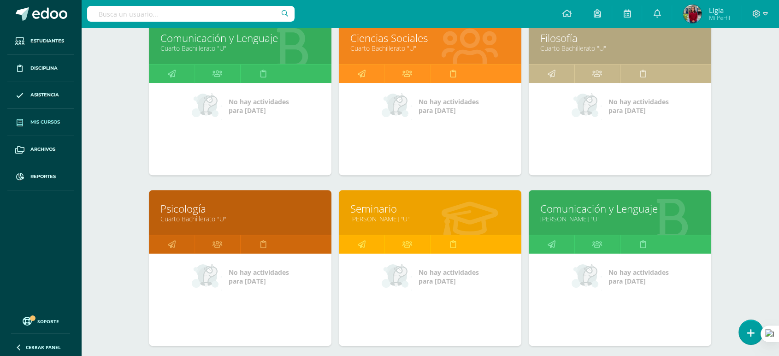
scroll to position [304, 0]
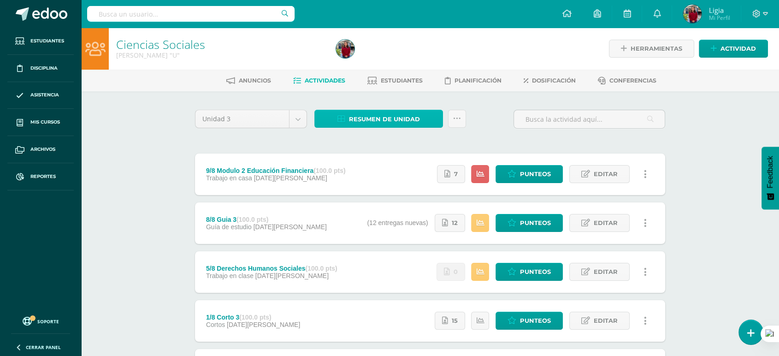
click at [383, 111] on span "Resumen de unidad" at bounding box center [384, 119] width 71 height 17
click at [374, 114] on span "Resumen de unidad" at bounding box center [384, 119] width 71 height 17
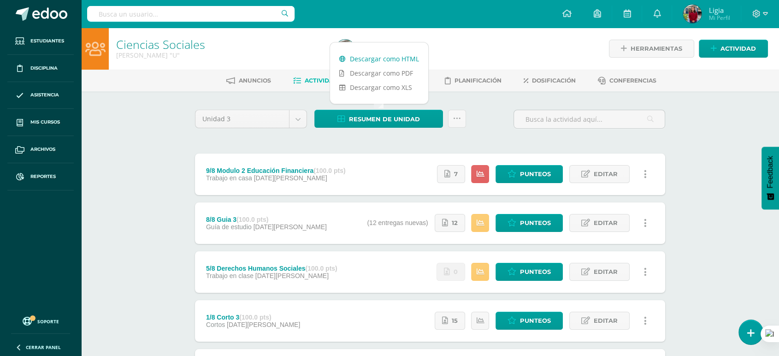
click at [369, 55] on link "Descargar como HTML" at bounding box center [379, 59] width 98 height 14
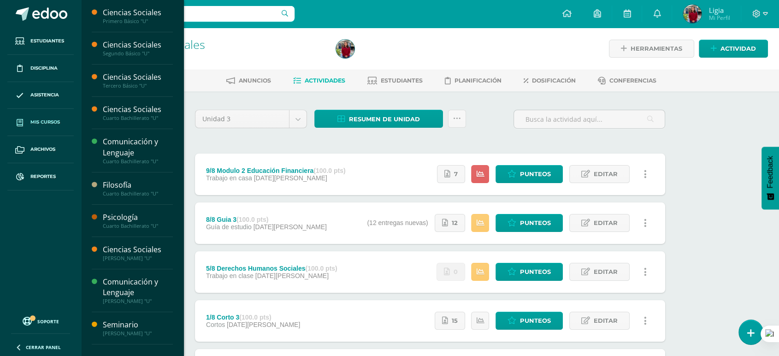
click at [46, 119] on span "Mis cursos" at bounding box center [45, 122] width 30 height 7
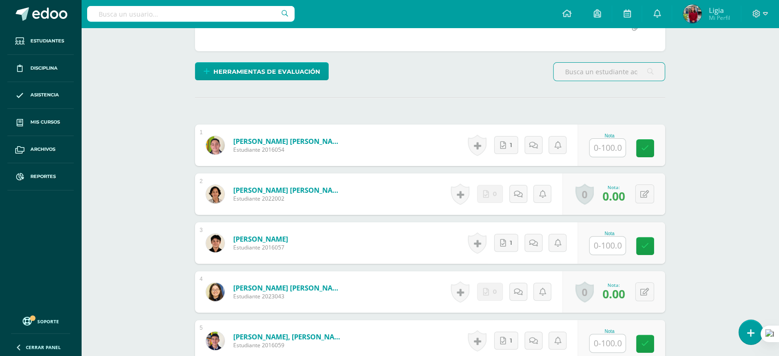
scroll to position [205, 0]
click at [617, 152] on input "text" at bounding box center [608, 147] width 36 height 18
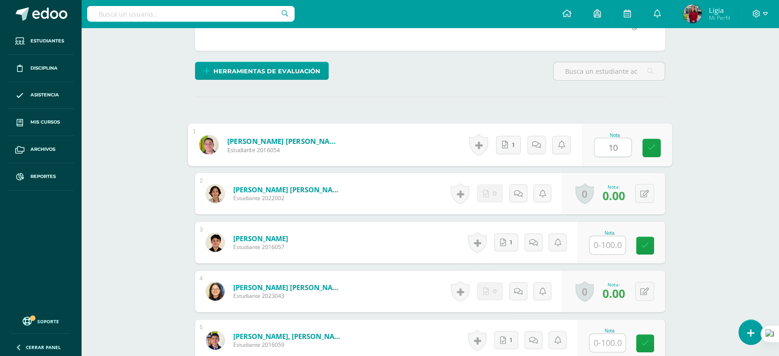
type input "100"
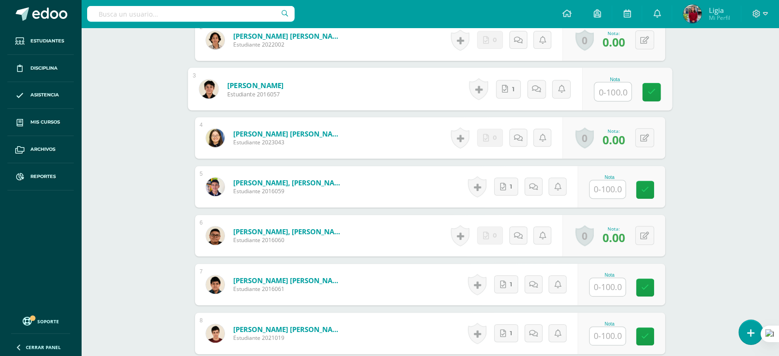
click at [609, 94] on input "text" at bounding box center [613, 92] width 37 height 18
type input "100"
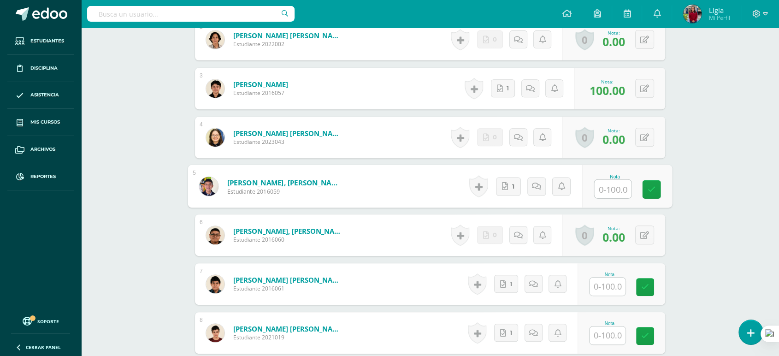
click at [606, 190] on input "text" at bounding box center [613, 189] width 37 height 18
type input "100"
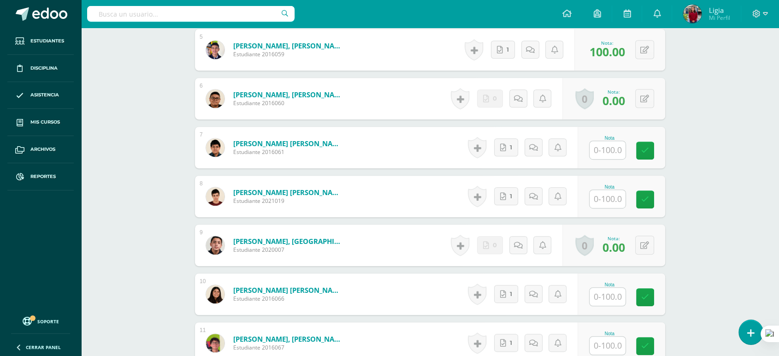
scroll to position [513, 0]
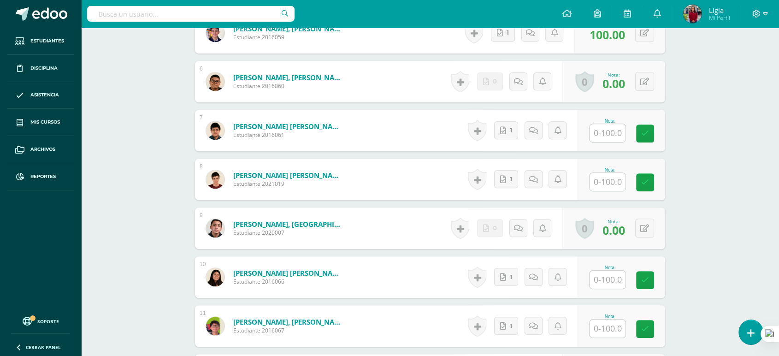
click at [612, 121] on div "Nota" at bounding box center [609, 121] width 41 height 5
click at [605, 134] on input "text" at bounding box center [613, 133] width 37 height 18
type input "100"
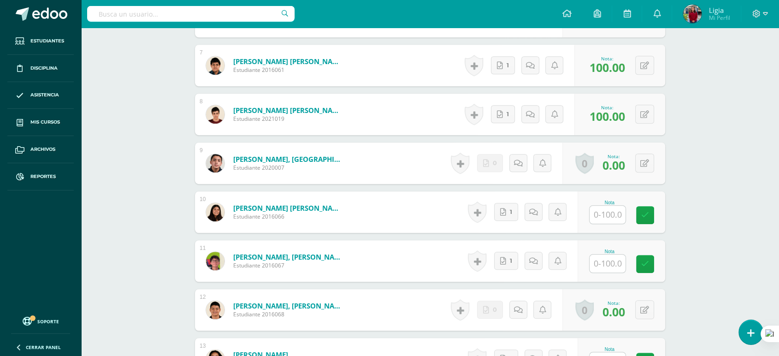
scroll to position [616, 0]
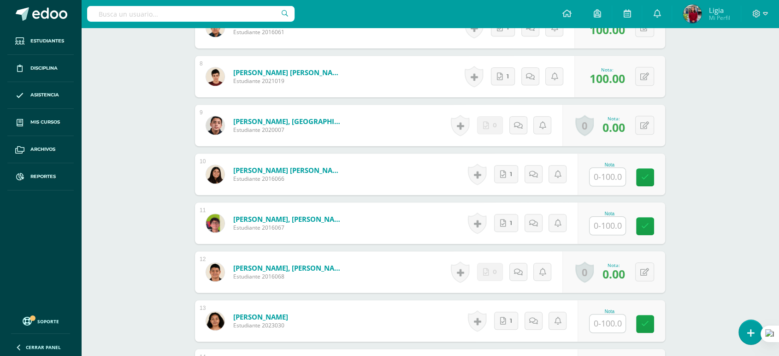
click at [613, 178] on input "text" at bounding box center [608, 177] width 36 height 18
type input "100"
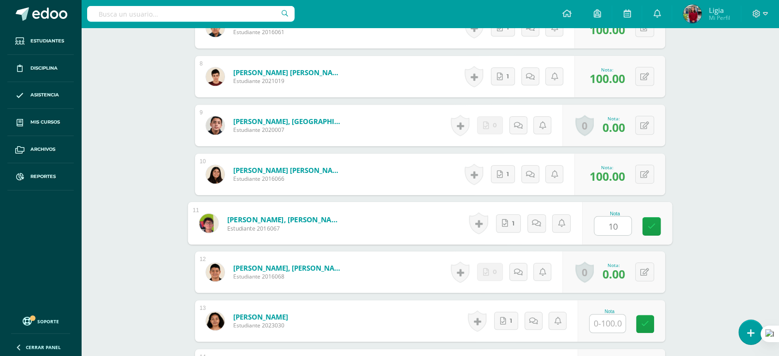
type input "100"
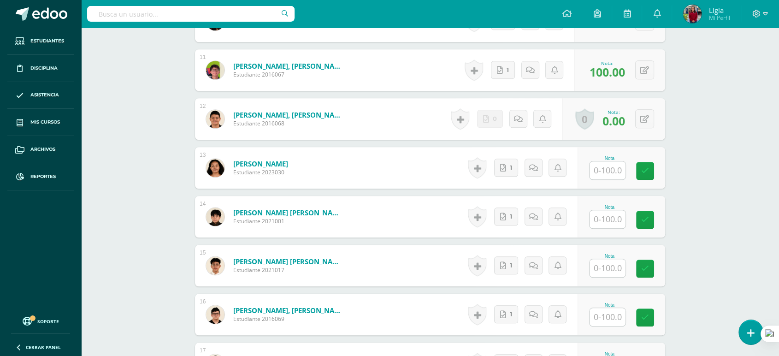
scroll to position [769, 0]
click at [613, 174] on input "text" at bounding box center [613, 170] width 37 height 18
type input "100"
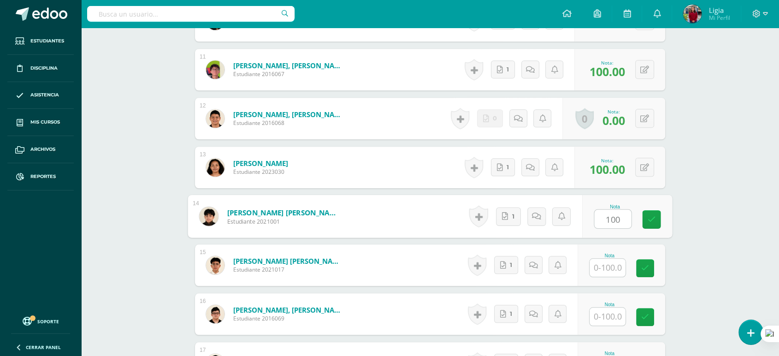
type input "100"
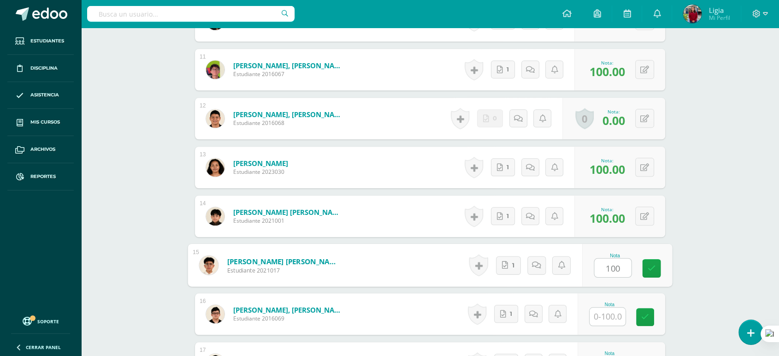
type input "100"
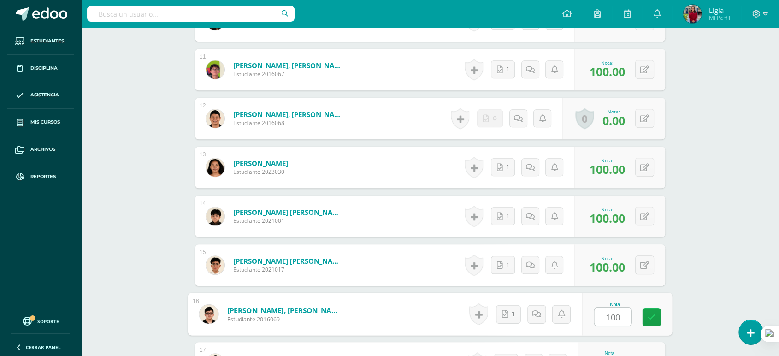
type input "100"
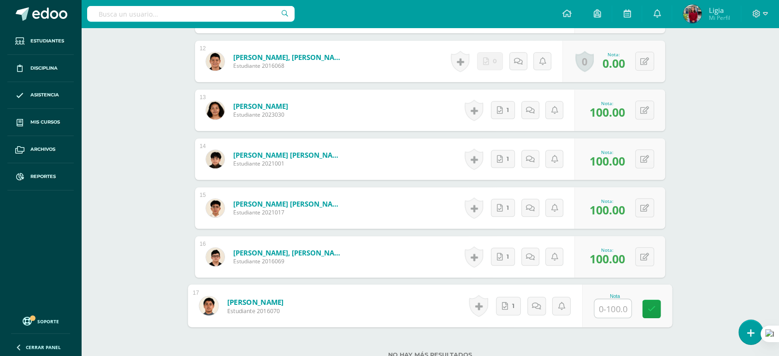
scroll to position [890, 0]
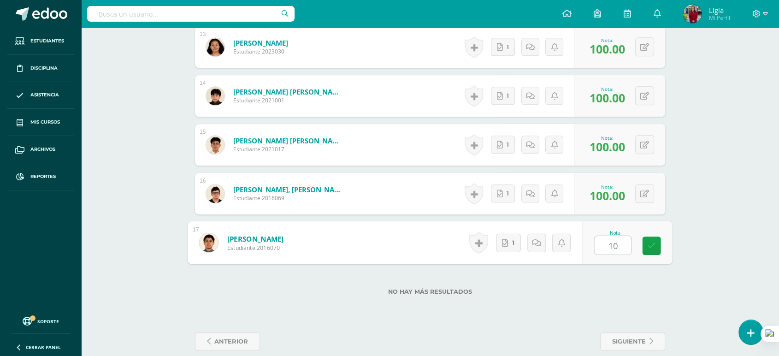
type input "100"
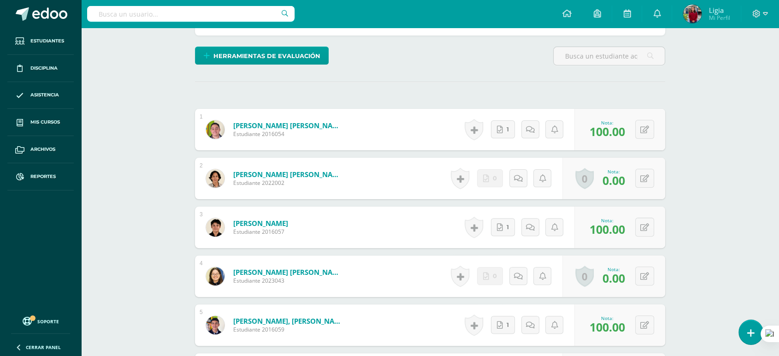
scroll to position [256, 0]
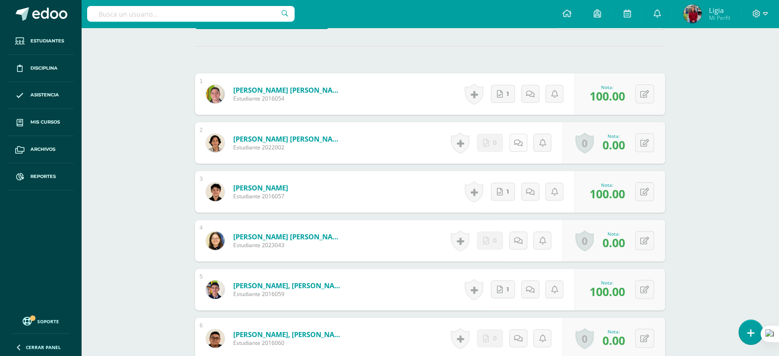
click at [520, 146] on icon at bounding box center [518, 143] width 9 height 8
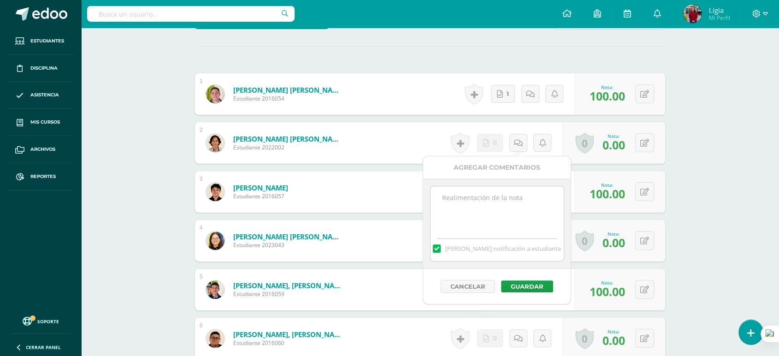
click at [525, 209] on textarea at bounding box center [497, 209] width 133 height 46
paste textarea "no entregó"
type textarea "no entregó"
click at [527, 283] on button "Guardar" at bounding box center [527, 286] width 52 height 12
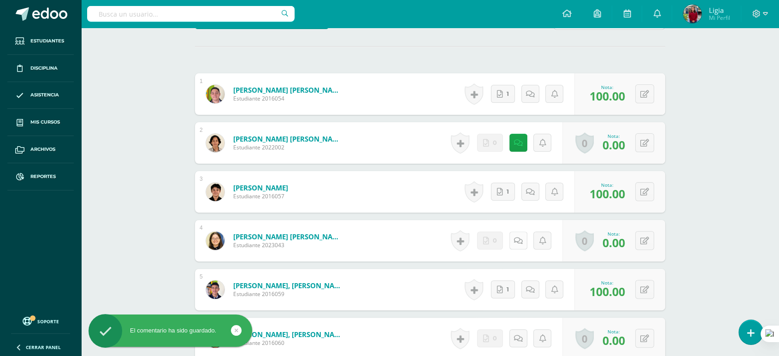
click at [523, 243] on link at bounding box center [519, 241] width 18 height 18
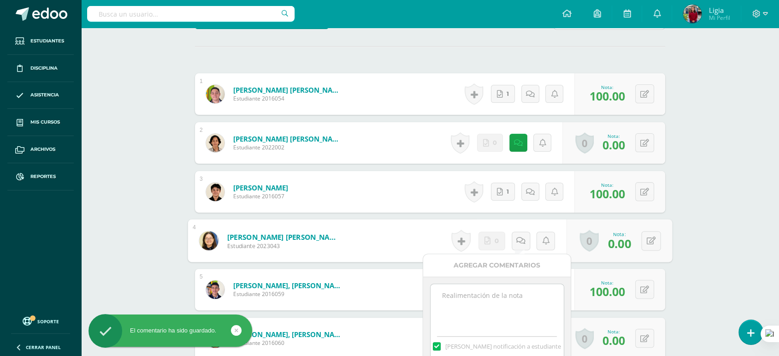
click at [520, 300] on textarea at bounding box center [497, 307] width 133 height 46
paste textarea "no entregó"
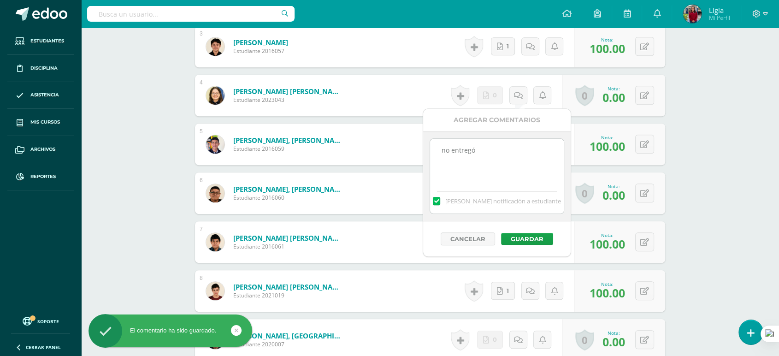
scroll to position [410, 0]
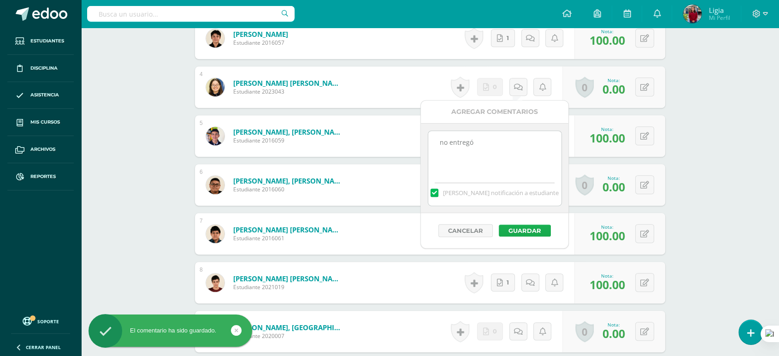
type textarea "no entregó"
click at [520, 231] on button "Guardar" at bounding box center [525, 231] width 52 height 12
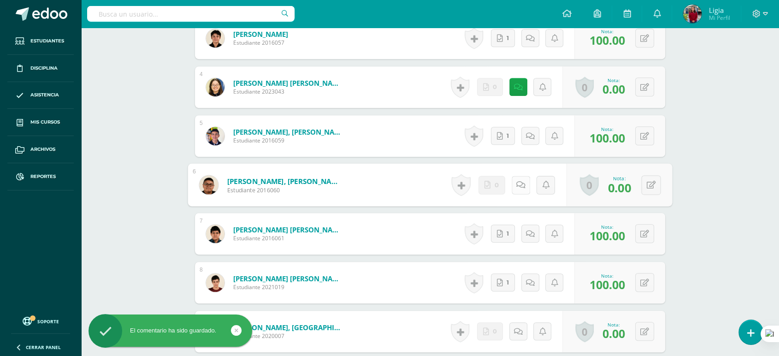
click at [517, 184] on icon at bounding box center [521, 185] width 9 height 8
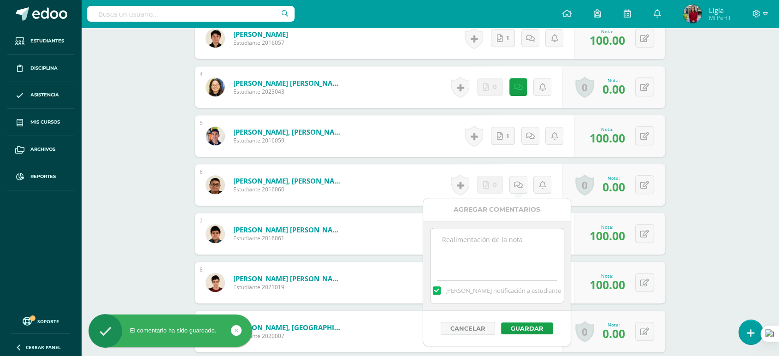
click at [520, 247] on textarea at bounding box center [497, 251] width 133 height 46
paste textarea "no entregó"
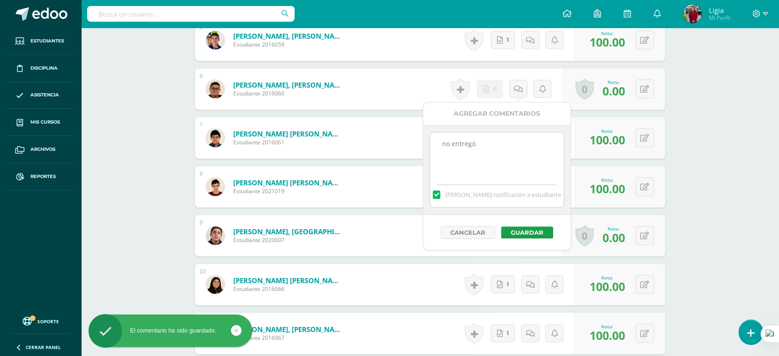
scroll to position [512, 0]
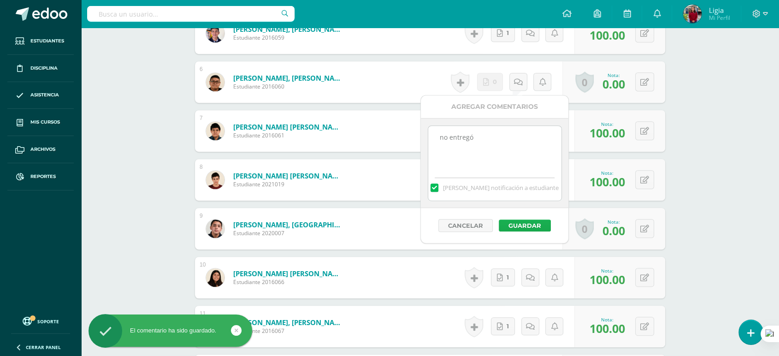
type textarea "no entregó"
click at [532, 225] on button "Guardar" at bounding box center [525, 226] width 52 height 12
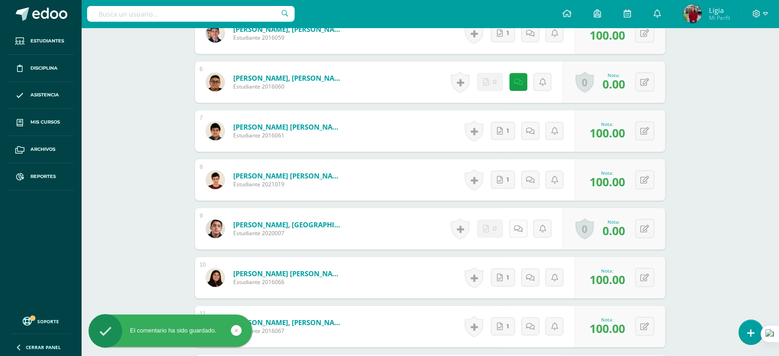
click at [521, 228] on icon at bounding box center [518, 229] width 9 height 8
click at [524, 294] on textarea at bounding box center [497, 295] width 133 height 46
paste textarea "no entregó"
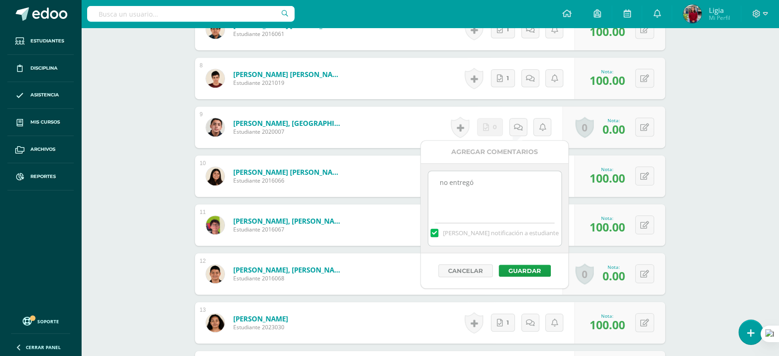
scroll to position [615, 0]
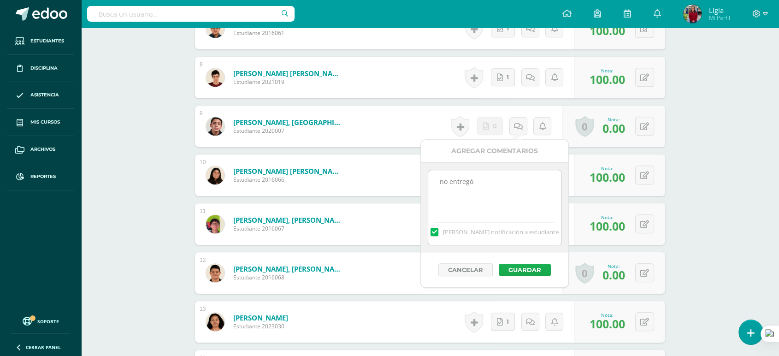
type textarea "no entregó"
click at [535, 271] on button "Guardar" at bounding box center [525, 270] width 52 height 12
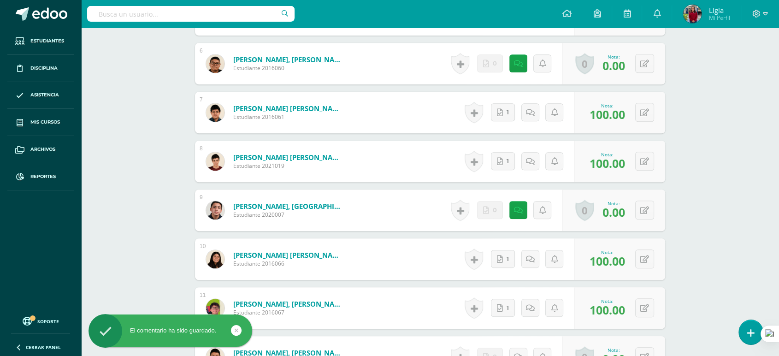
scroll to position [666, 0]
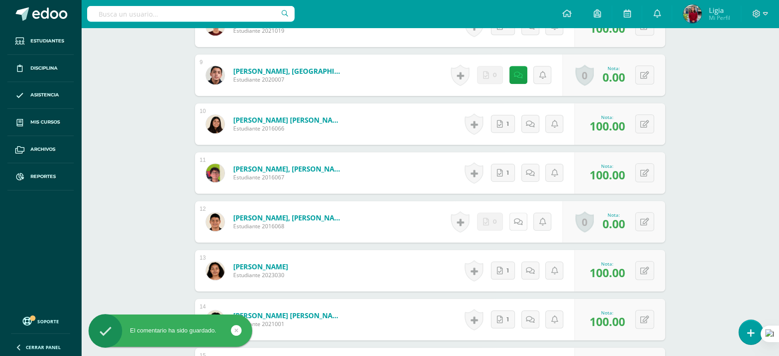
click at [517, 224] on icon at bounding box center [518, 222] width 9 height 8
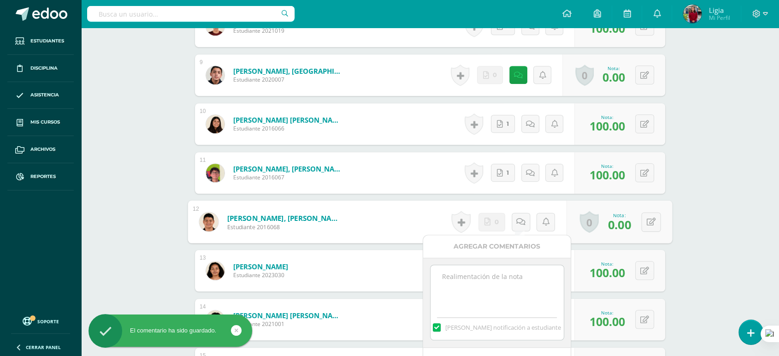
click at [518, 295] on textarea at bounding box center [497, 288] width 133 height 46
paste textarea "no entregó"
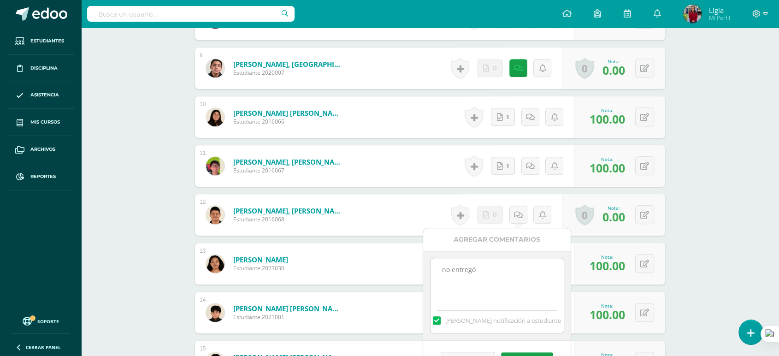
scroll to position [768, 0]
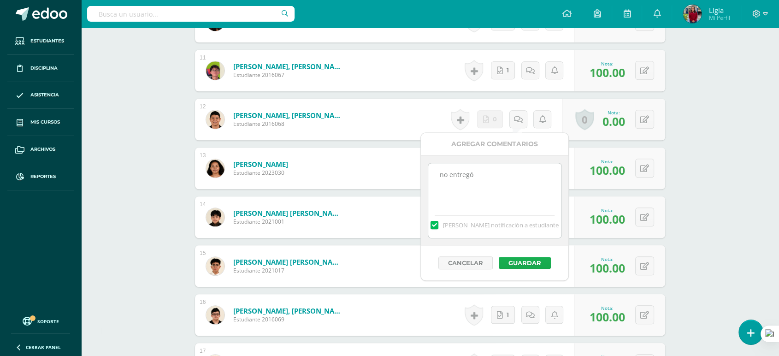
type textarea "no entregó"
click at [518, 260] on button "Guardar" at bounding box center [525, 263] width 52 height 12
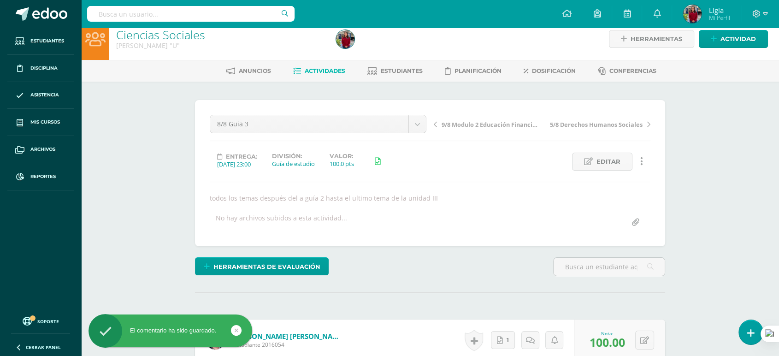
scroll to position [0, 0]
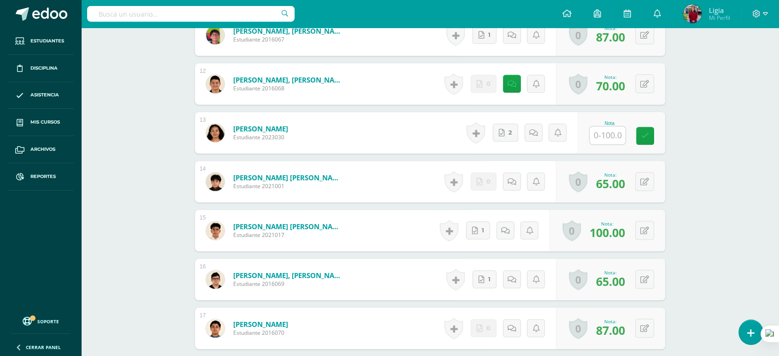
scroll to position [820, 0]
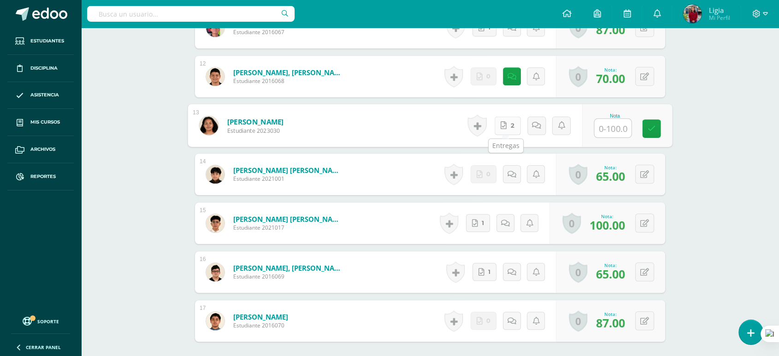
click at [509, 132] on link "2" at bounding box center [508, 125] width 26 height 18
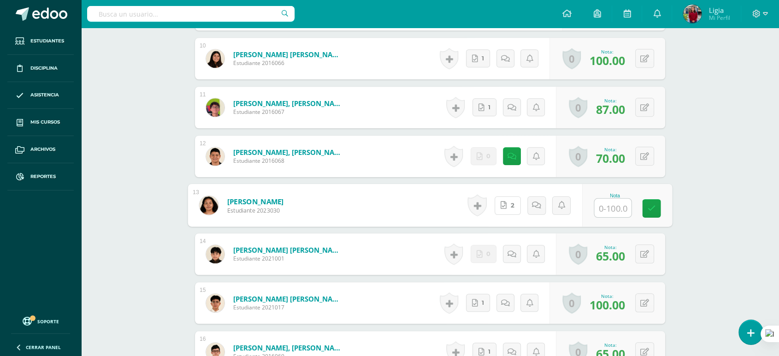
scroll to position [605, 0]
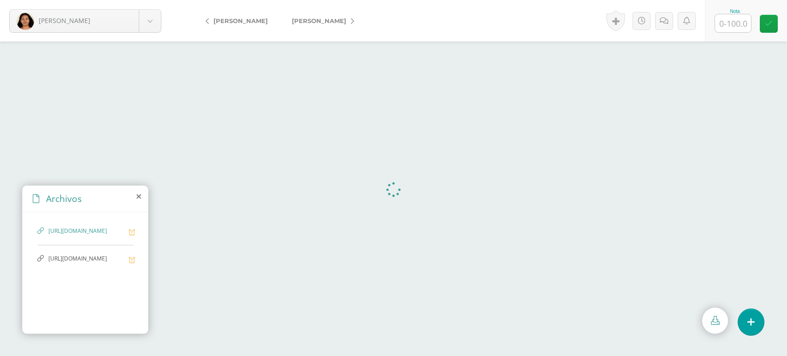
click at [85, 263] on span "[URL][DOMAIN_NAME]" at bounding box center [86, 259] width 76 height 9
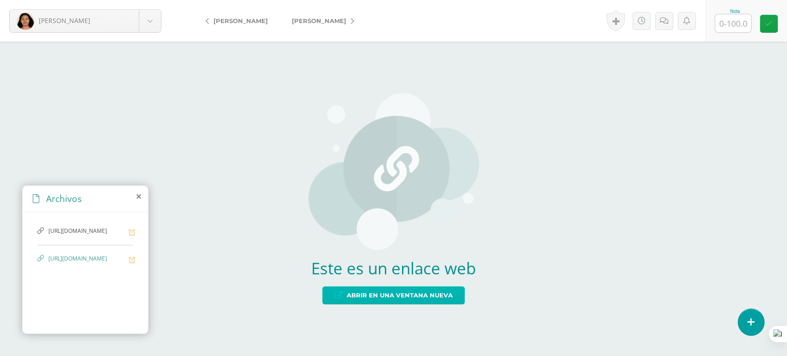
click at [370, 291] on span "Abrir en una ventana nueva" at bounding box center [400, 295] width 106 height 17
click at [723, 21] on input "text" at bounding box center [733, 23] width 36 height 18
type input "100"
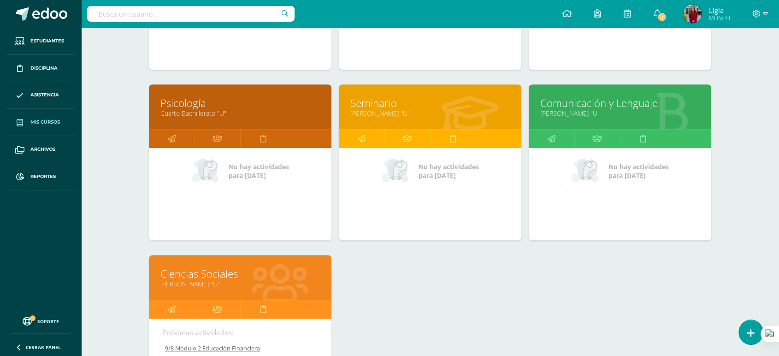
scroll to position [512, 0]
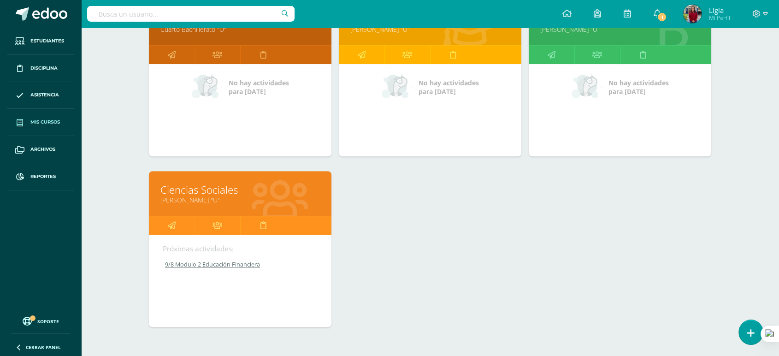
click at [184, 239] on div "Próximas actividades: 9/8 Modulo 2 Educación Financiera 9/8 Modulo 2 Educación …" at bounding box center [240, 281] width 183 height 92
click at [179, 227] on link at bounding box center [172, 225] width 46 height 18
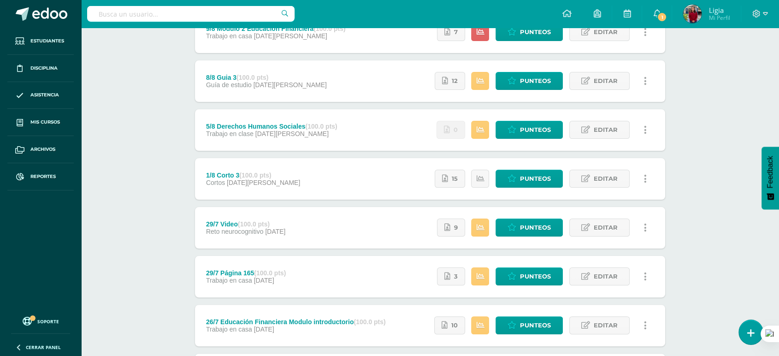
scroll to position [102, 0]
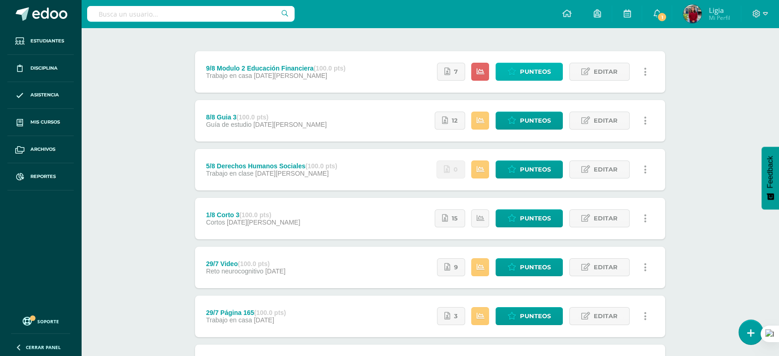
click at [527, 65] on span "Punteos" at bounding box center [535, 71] width 31 height 17
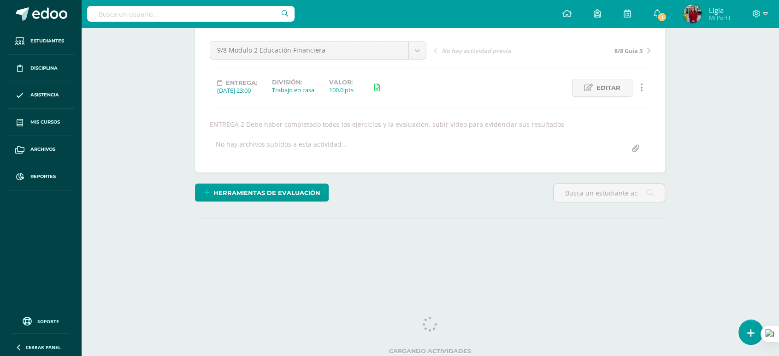
scroll to position [86, 0]
